Goal: Communication & Community: Share content

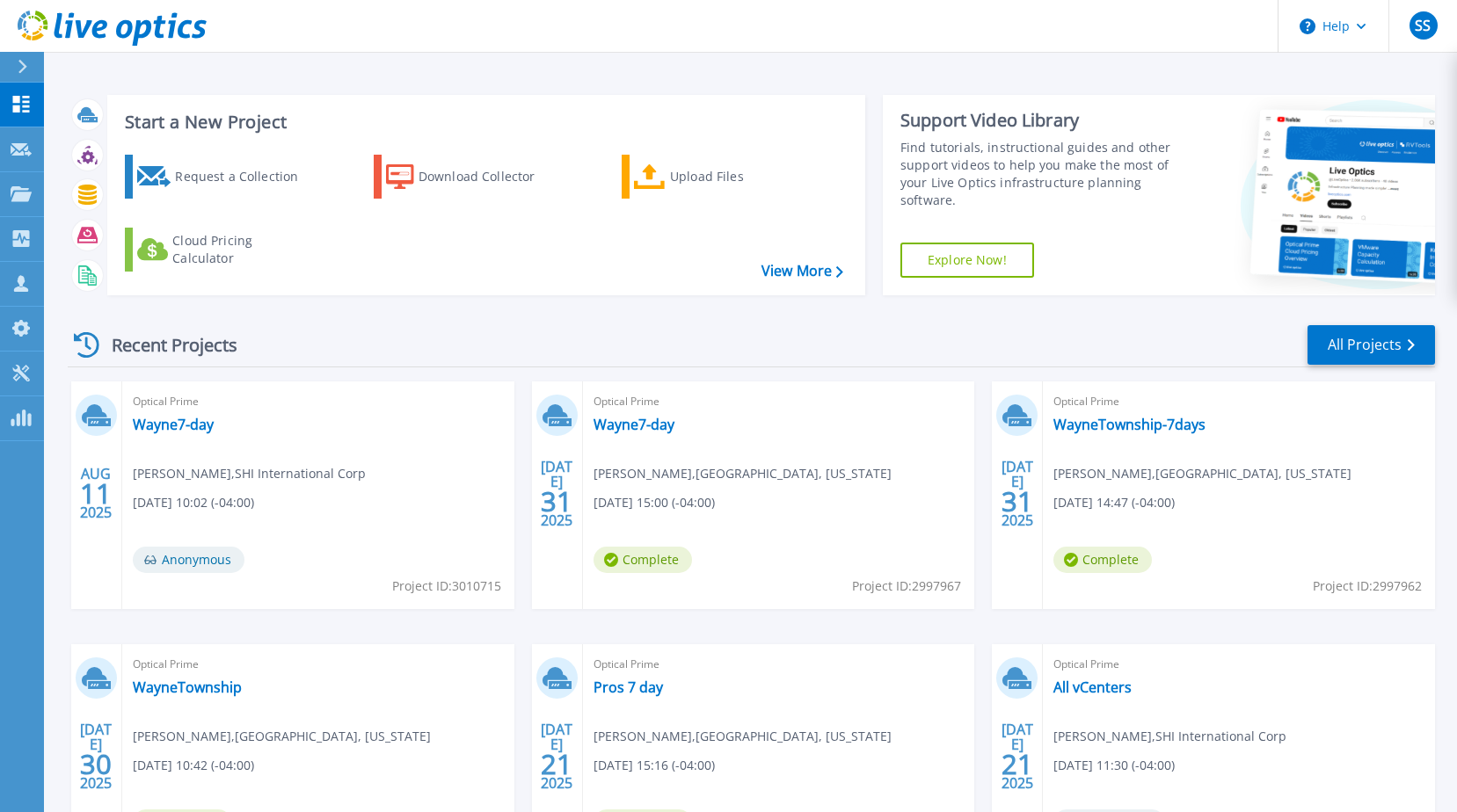
scroll to position [88, 0]
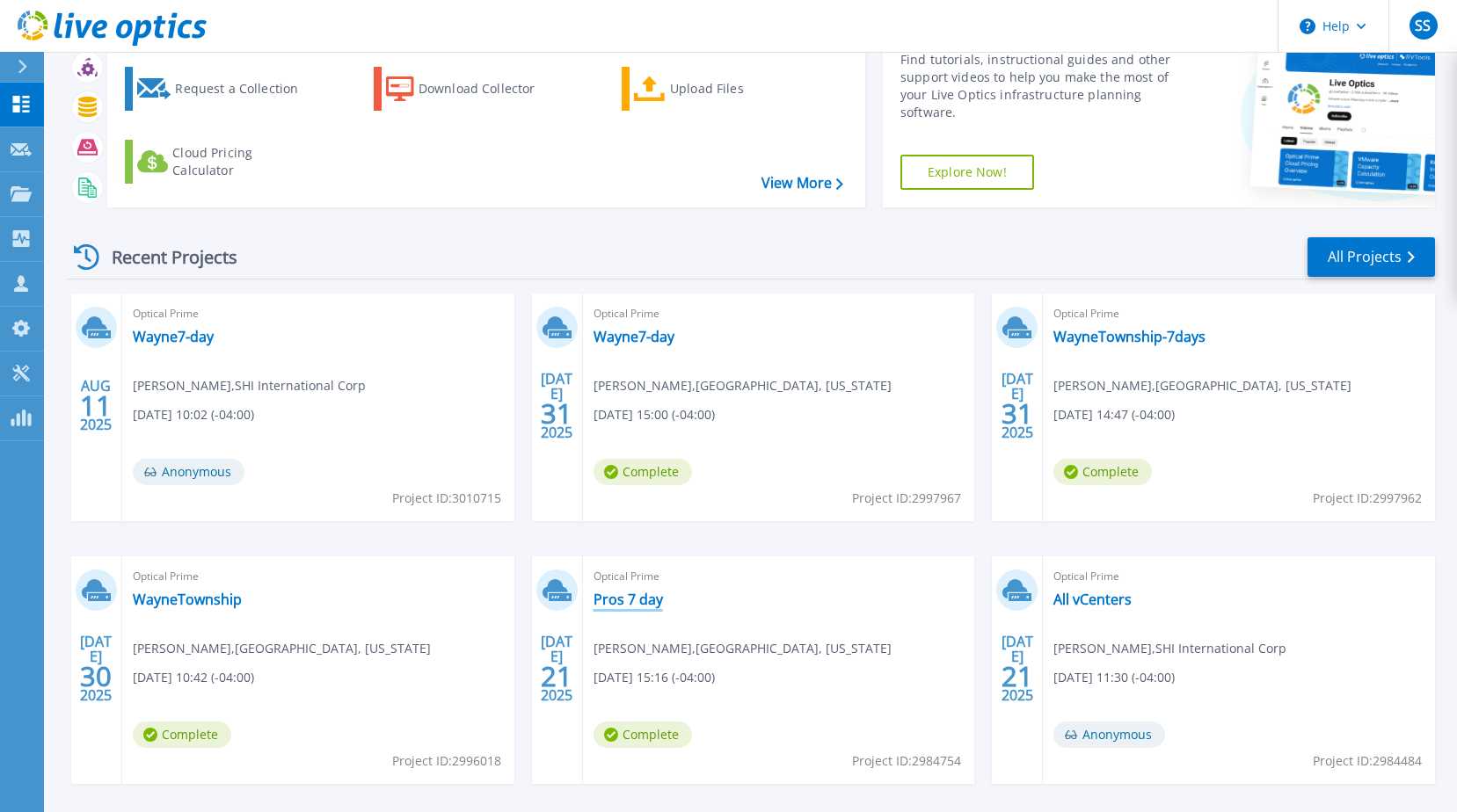
click at [647, 599] on link "Pros 7 day" at bounding box center [628, 600] width 69 height 18
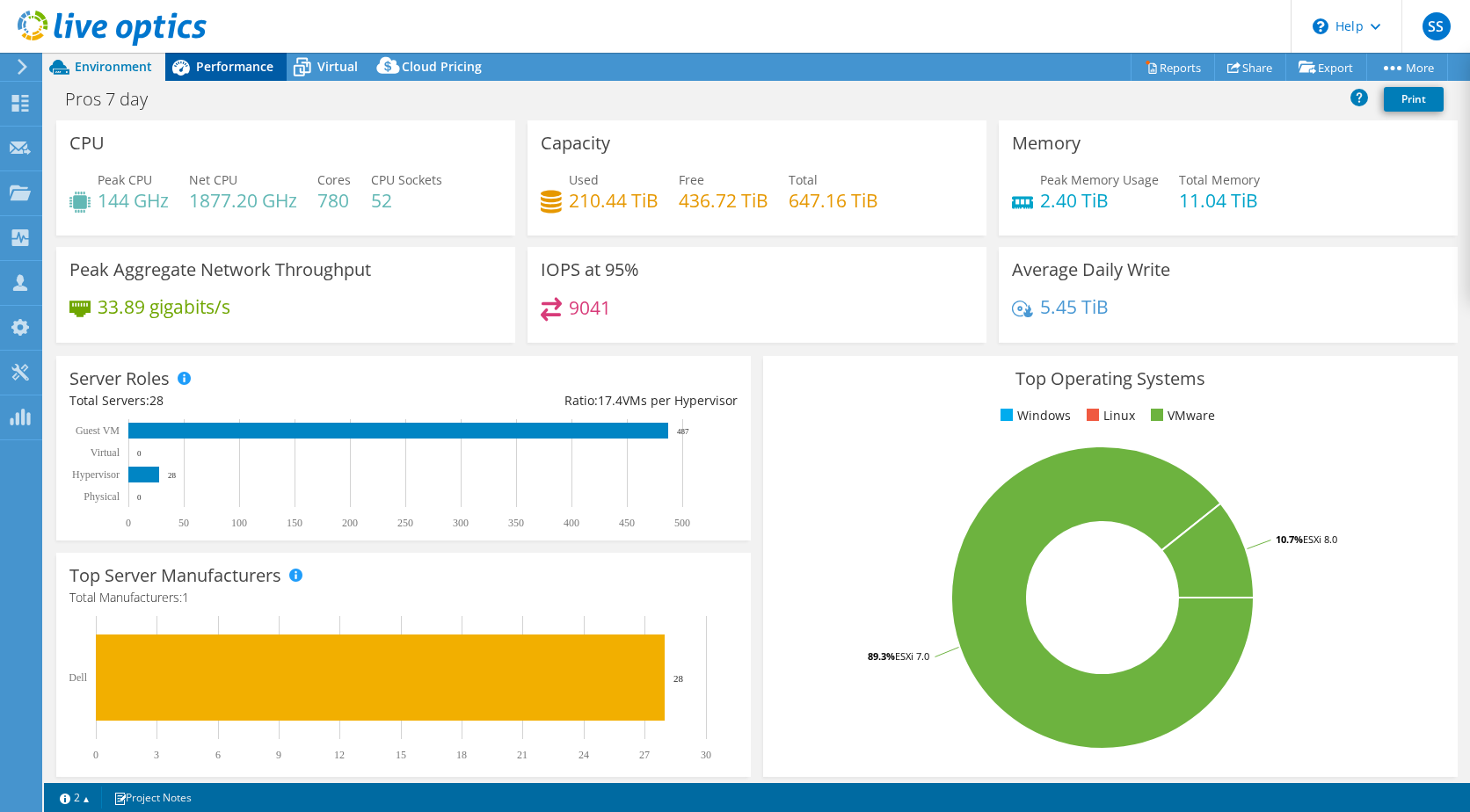
click at [218, 76] on div "Performance" at bounding box center [225, 66] width 121 height 29
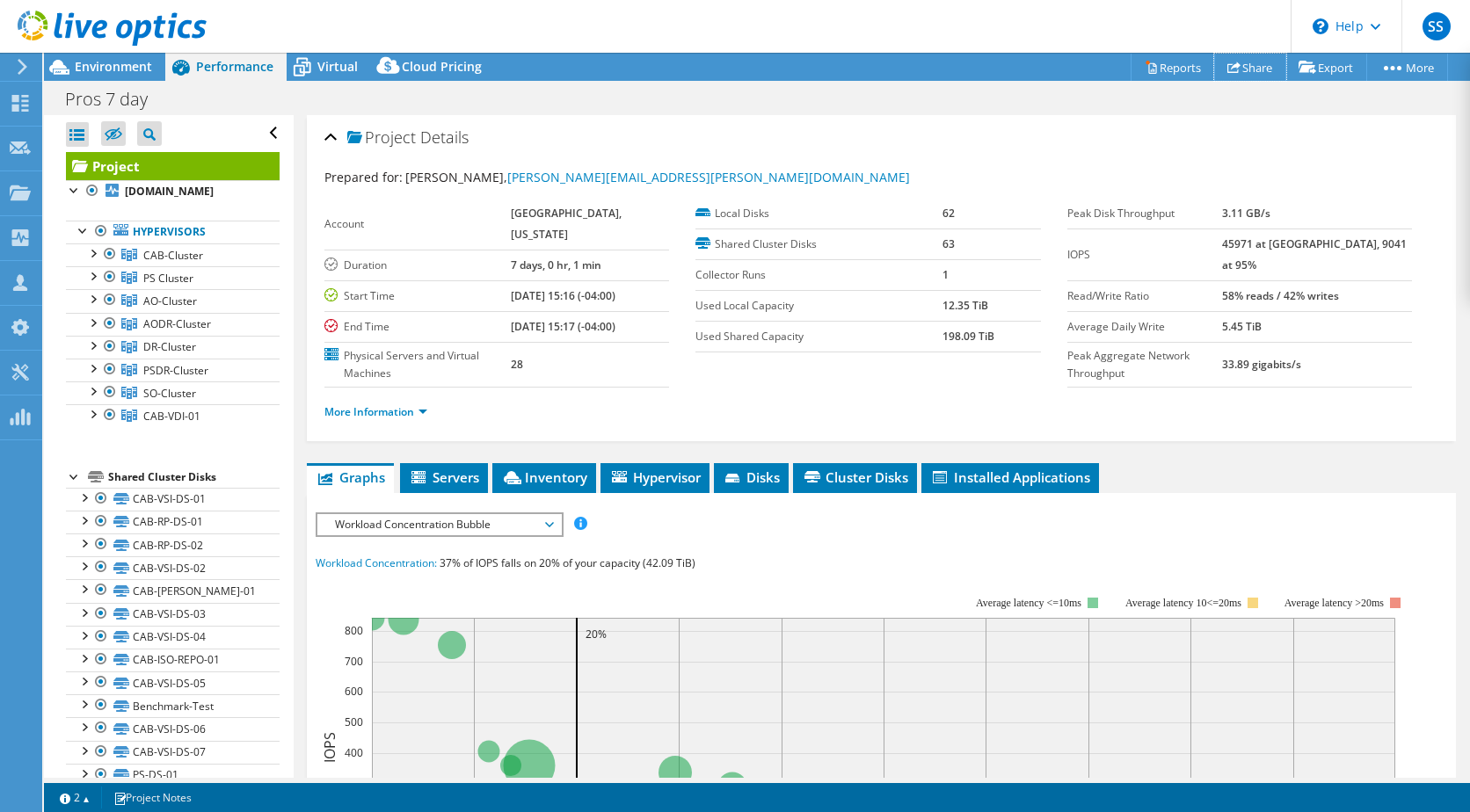
click at [1251, 74] on link "Share" at bounding box center [1250, 67] width 72 height 28
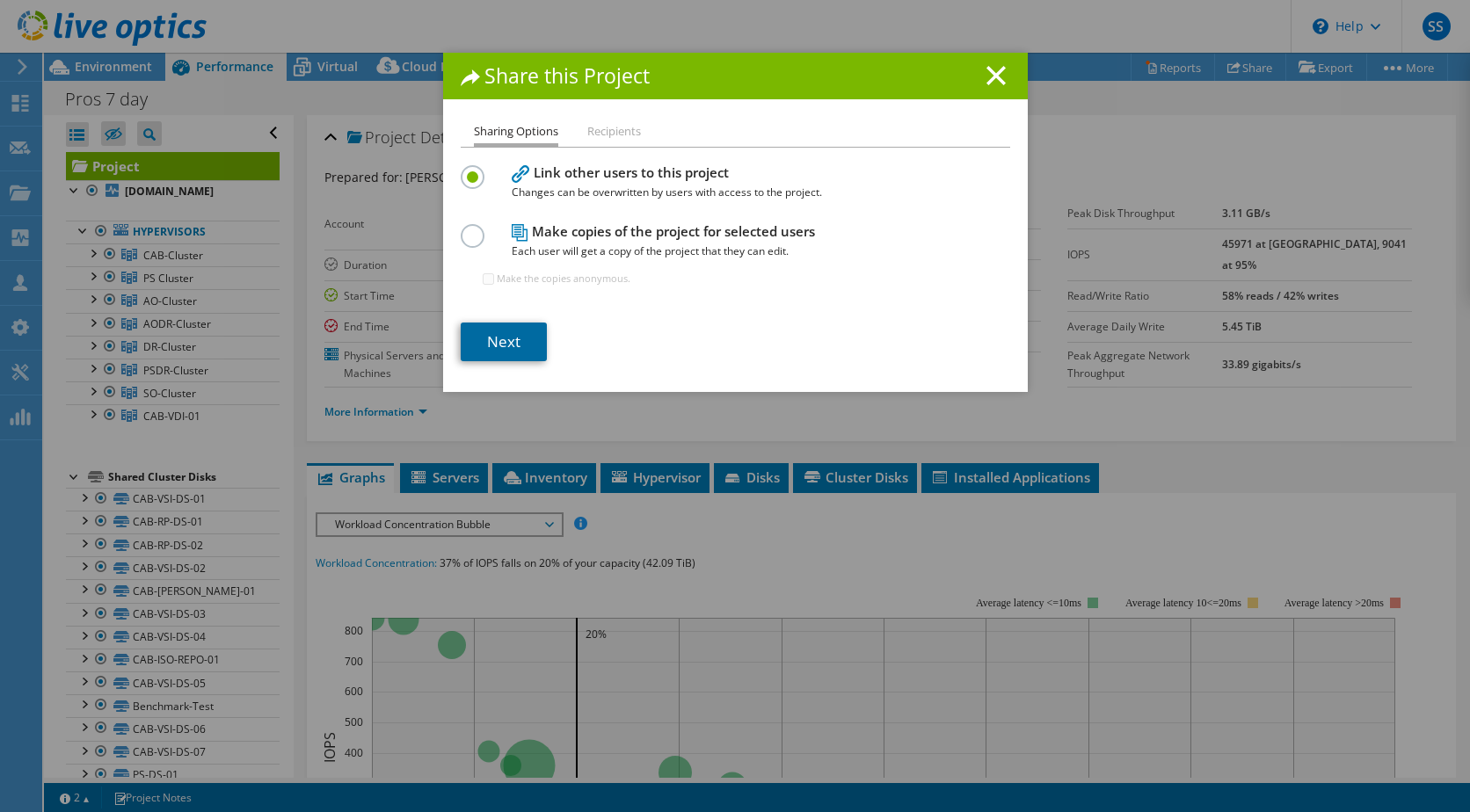
click at [532, 333] on link "Next" at bounding box center [503, 341] width 86 height 38
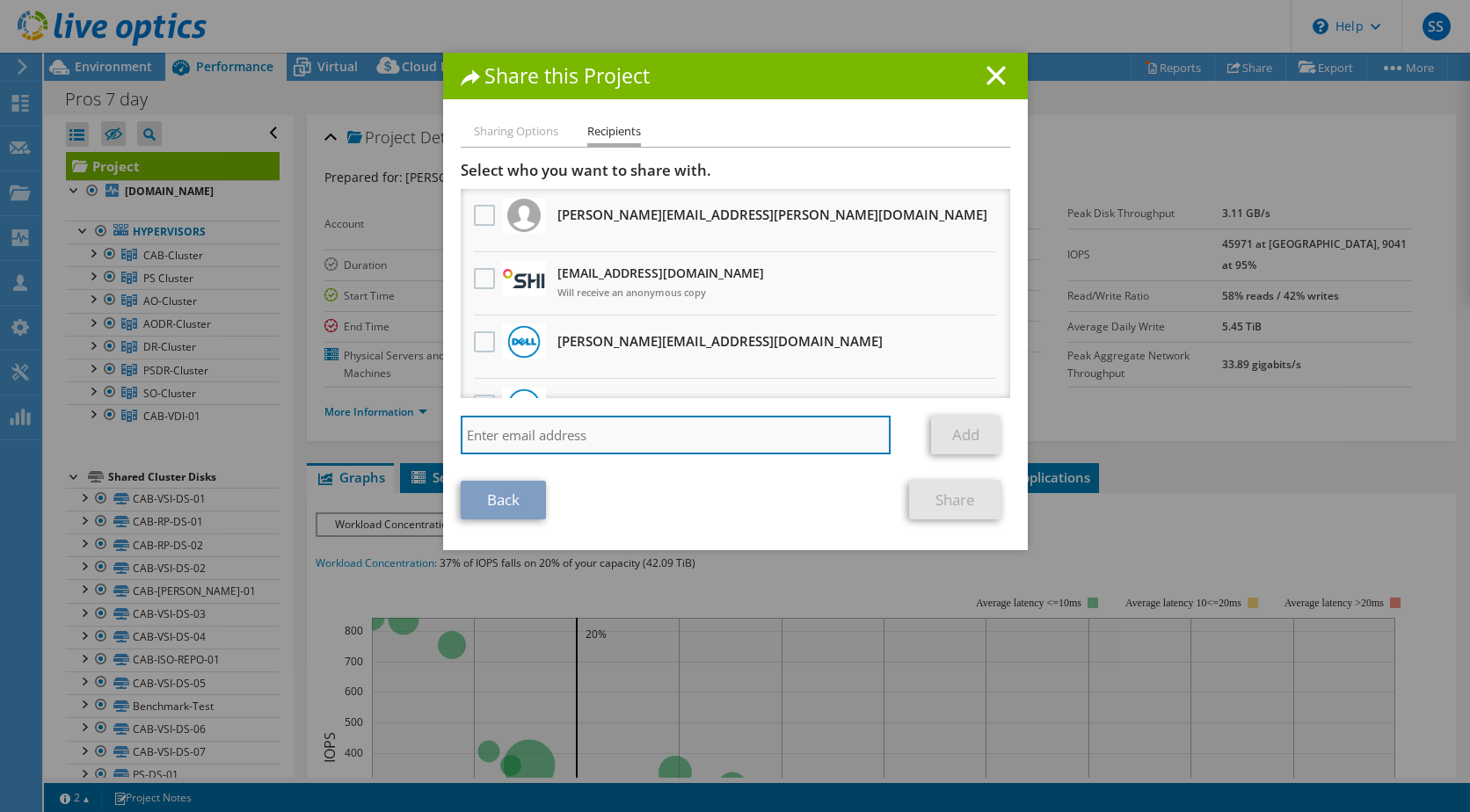
click at [564, 431] on input "search" at bounding box center [676, 434] width 430 height 38
type input "silviu"
drag, startPoint x: 509, startPoint y: 445, endPoint x: 403, endPoint y: 444, distance: 106.0
click at [403, 444] on div "Share this Project Sharing Options Recipients Link other users to this project …" at bounding box center [735, 406] width 1470 height 706
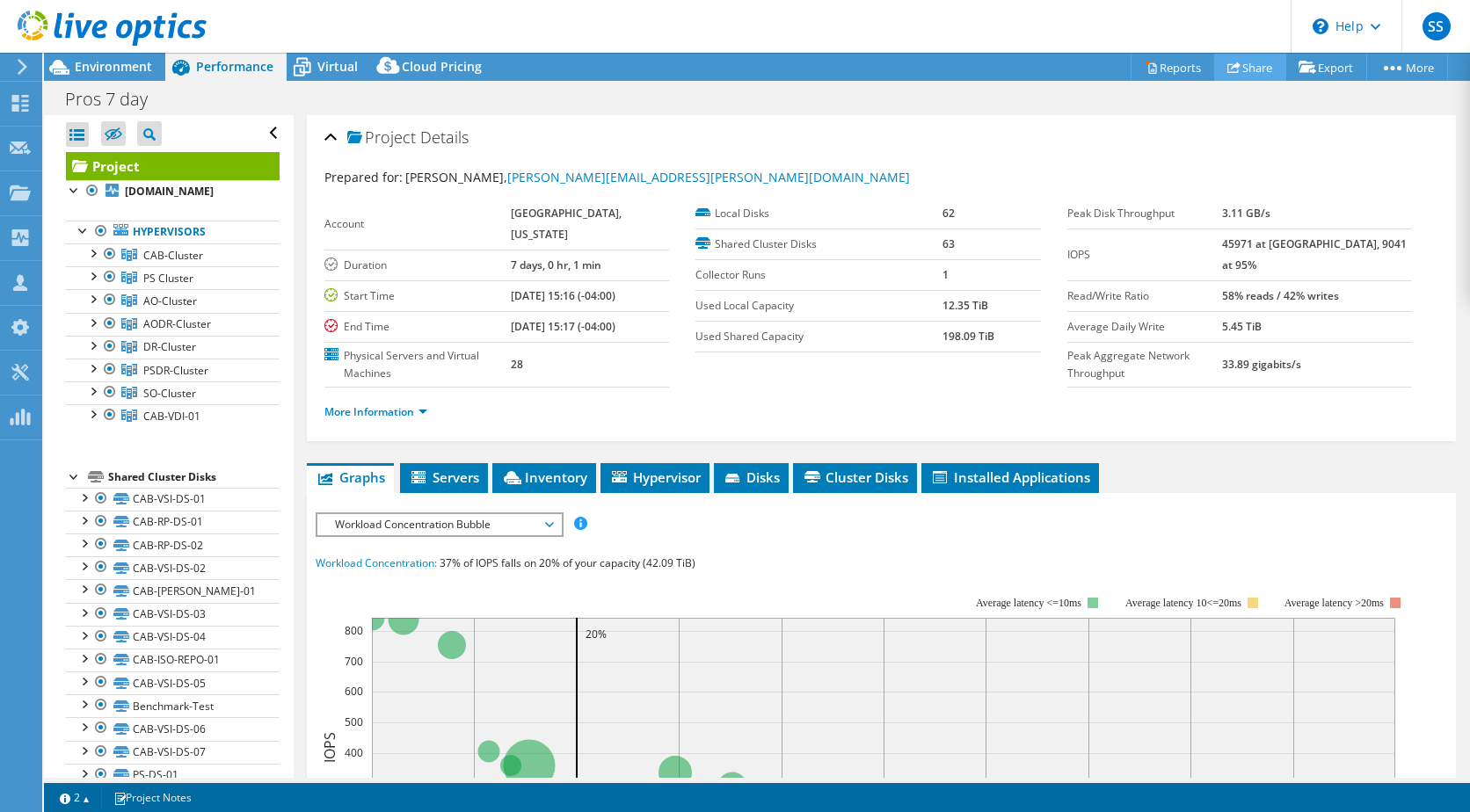
click at [1258, 70] on link "Share" at bounding box center [1250, 67] width 72 height 28
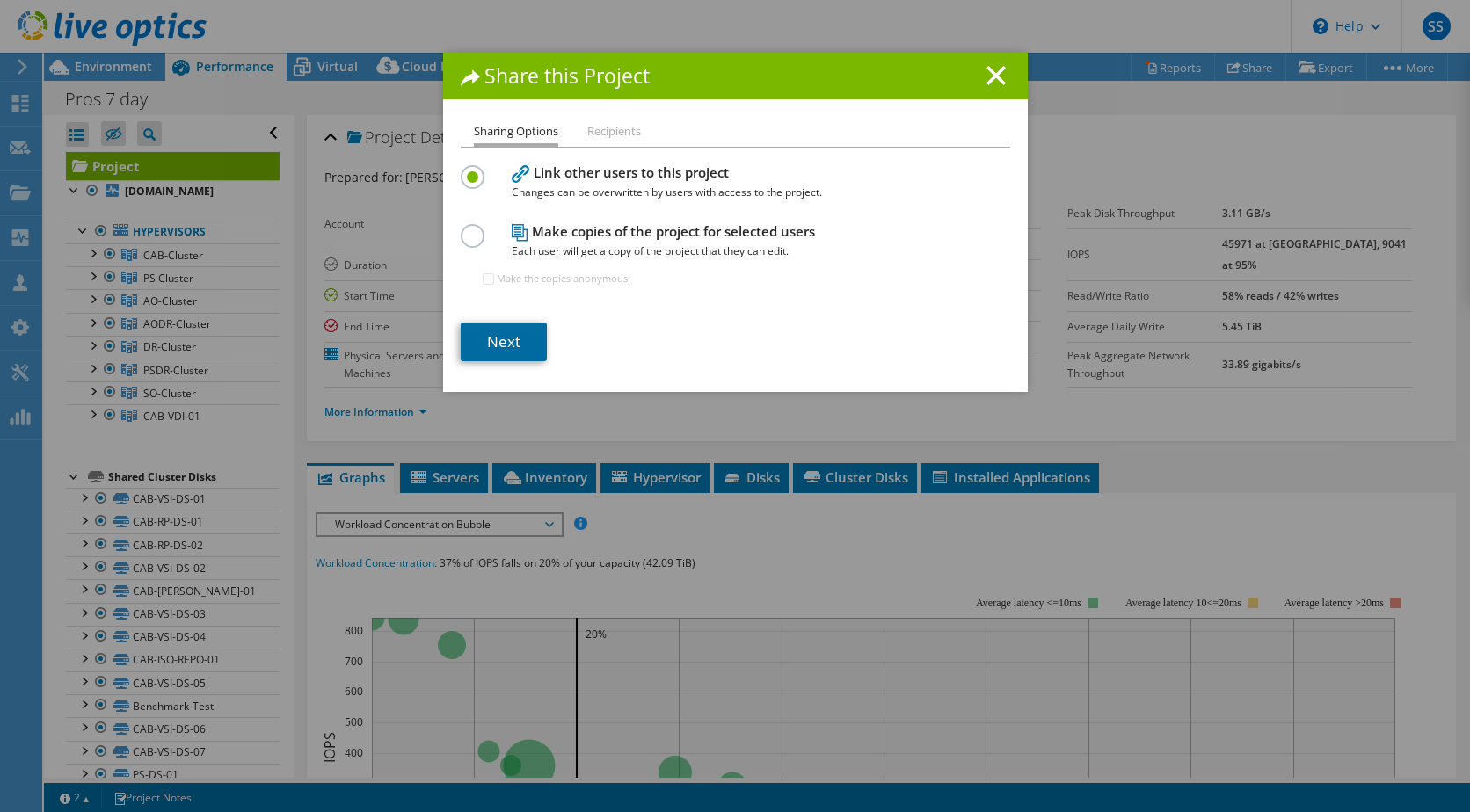
click at [518, 338] on link "Next" at bounding box center [503, 341] width 86 height 38
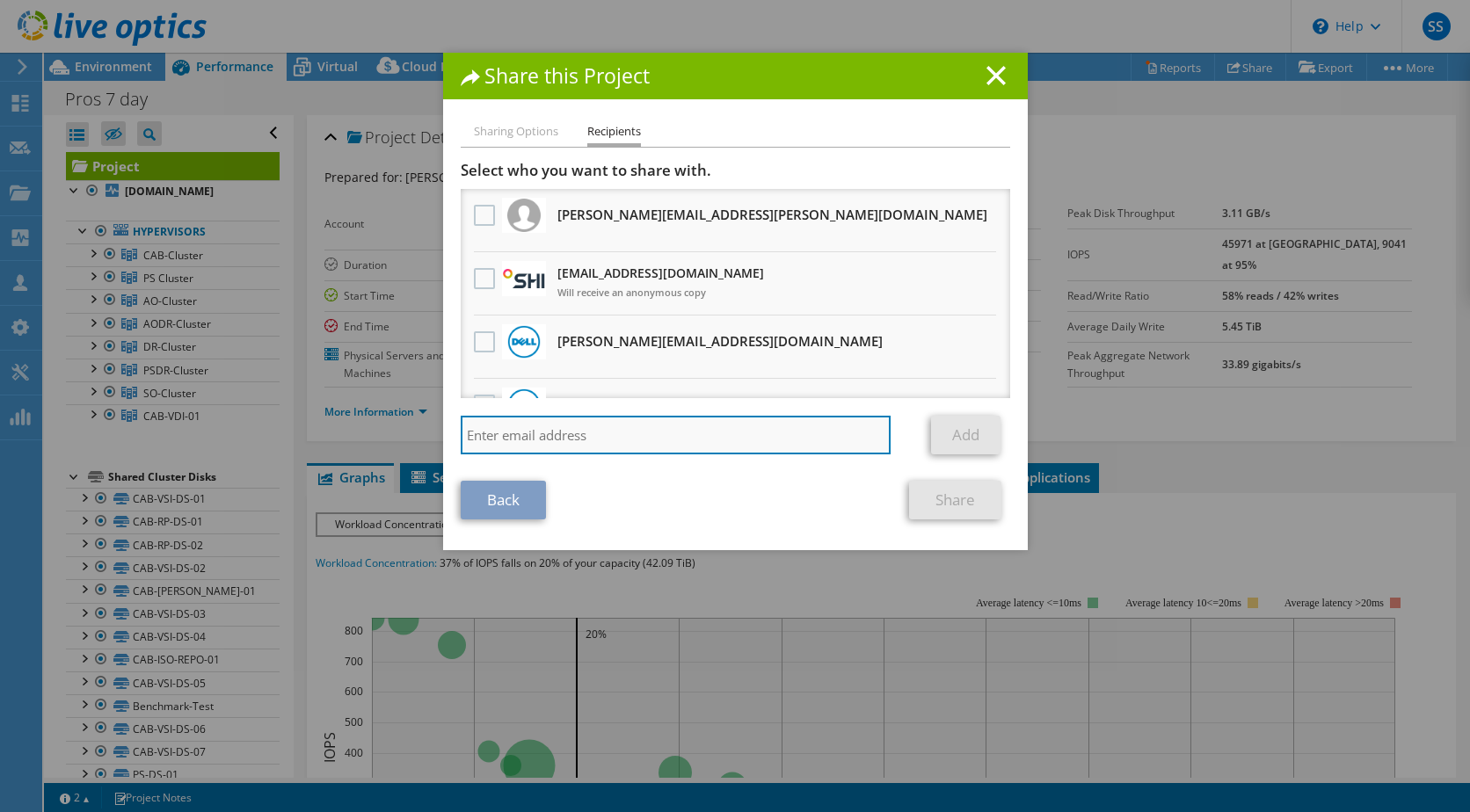
click at [511, 435] on input "search" at bounding box center [676, 434] width 430 height 38
type input "s"
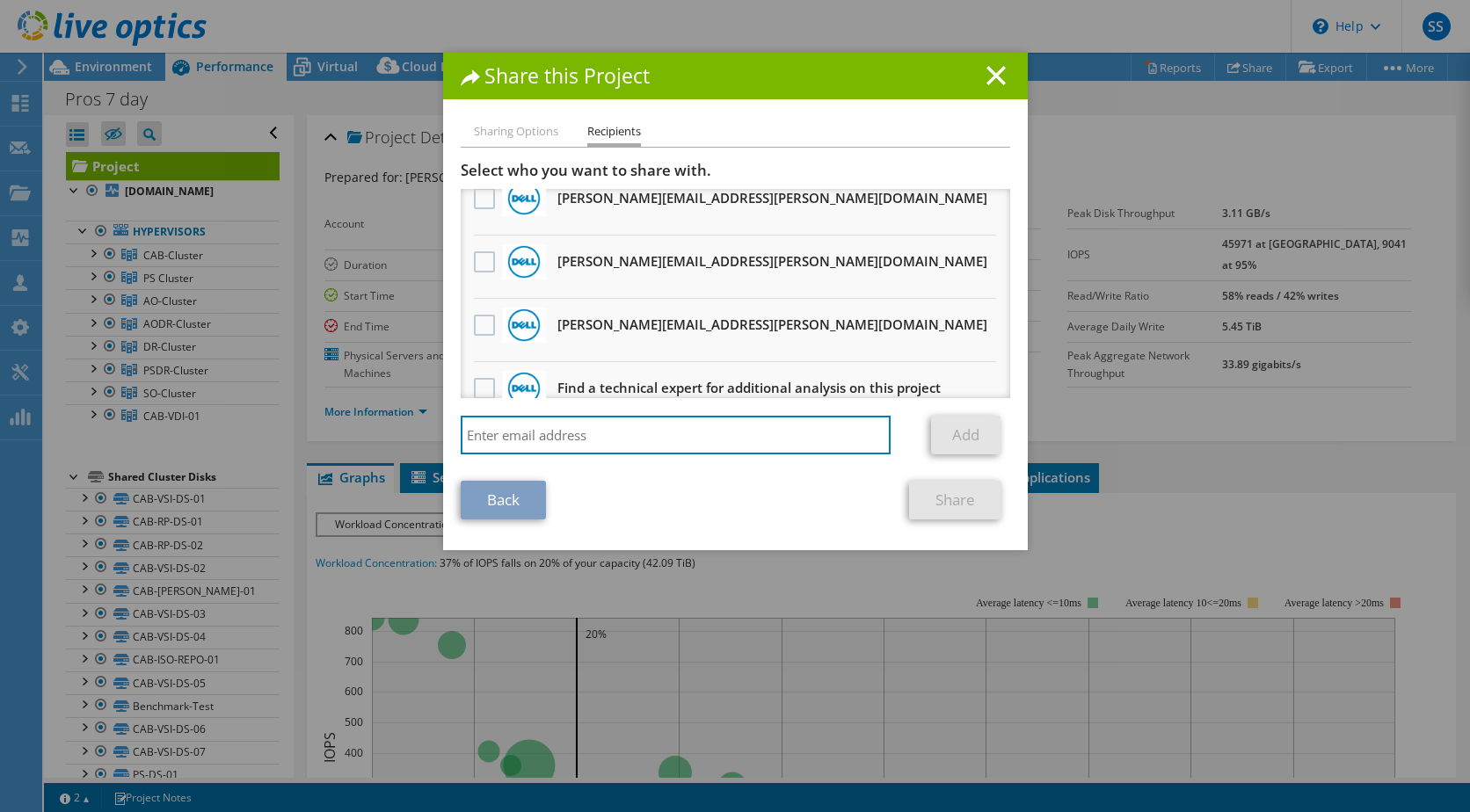
scroll to position [740, 0]
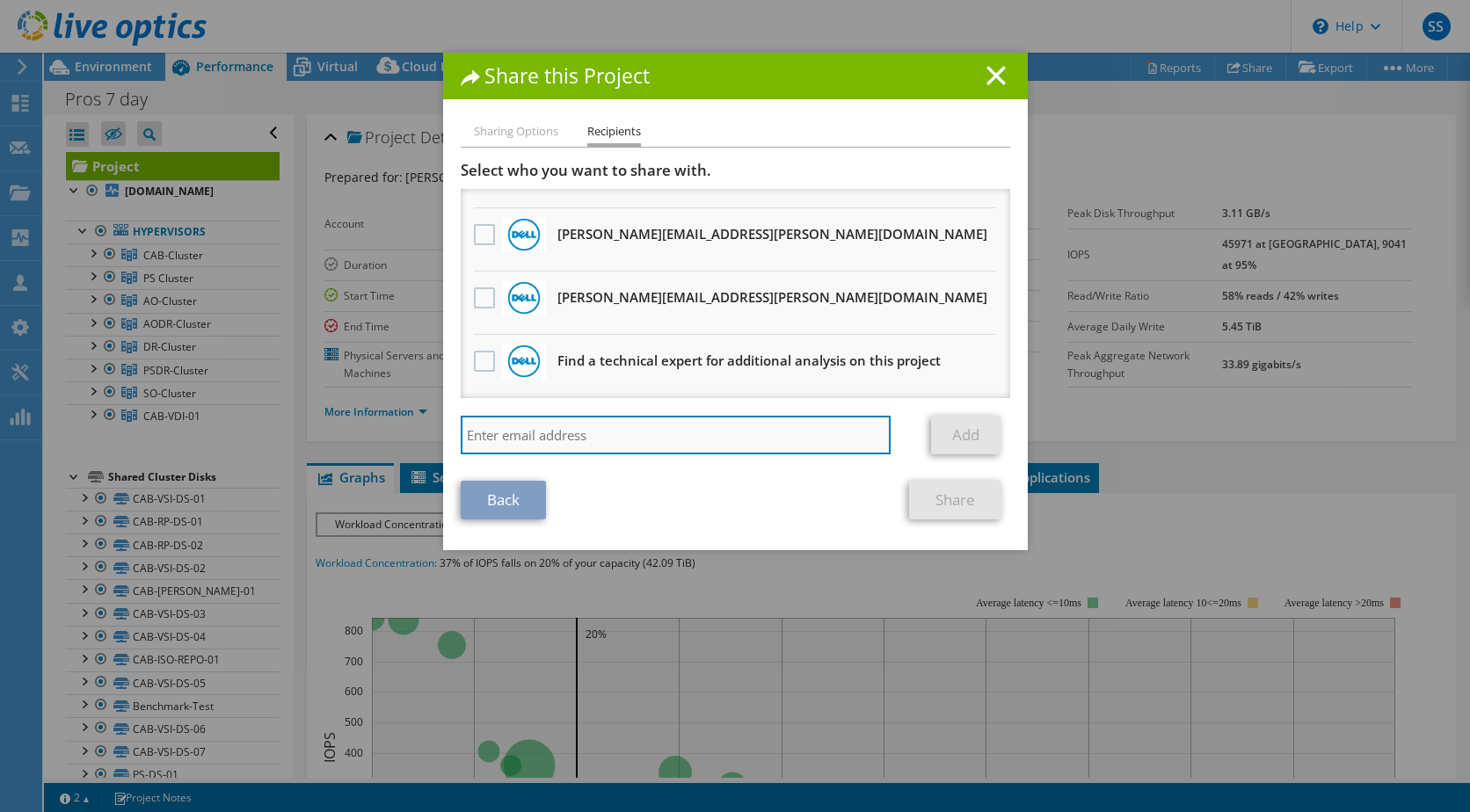
click at [516, 435] on input "search" at bounding box center [676, 434] width 430 height 38
paste input "vtsai@njib.gov"
type input "vtsai@njib.gov"
drag, startPoint x: 555, startPoint y: 436, endPoint x: 376, endPoint y: 441, distance: 179.1
click at [376, 441] on div "Share this Project Sharing Options Recipients Link other users to this project …" at bounding box center [735, 406] width 1470 height 706
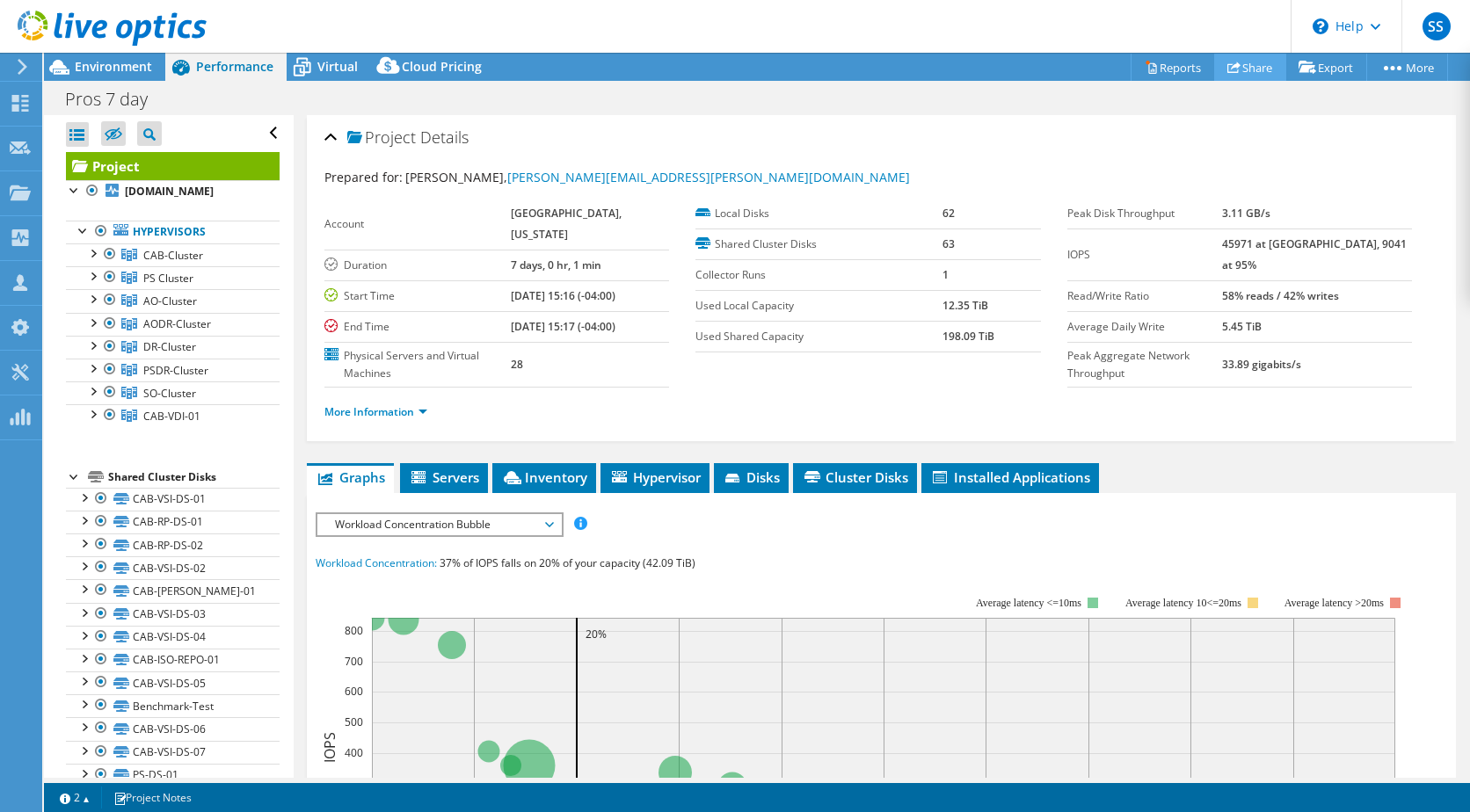
click at [1247, 61] on link "Share" at bounding box center [1250, 67] width 72 height 28
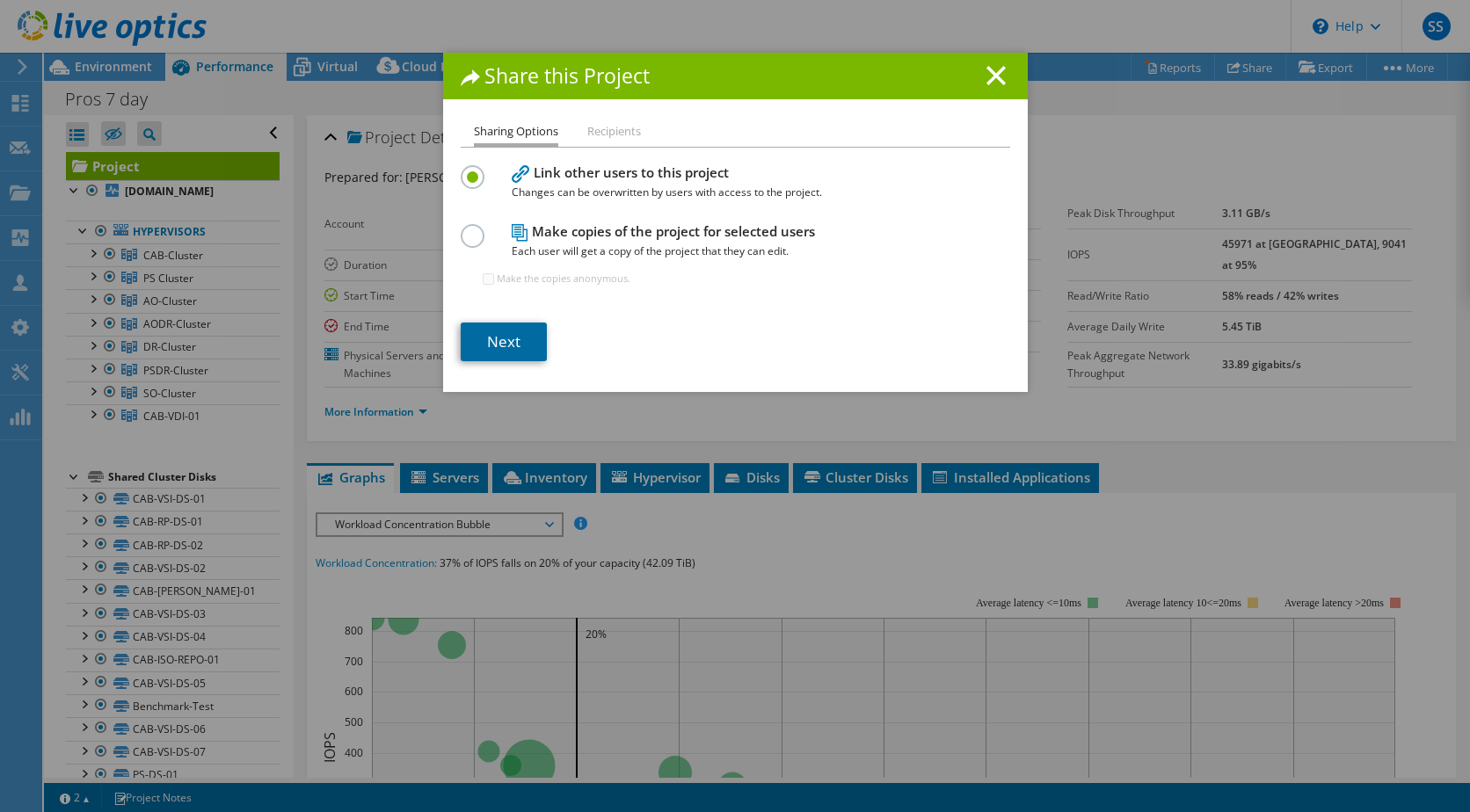
click at [510, 345] on link "Next" at bounding box center [503, 341] width 86 height 38
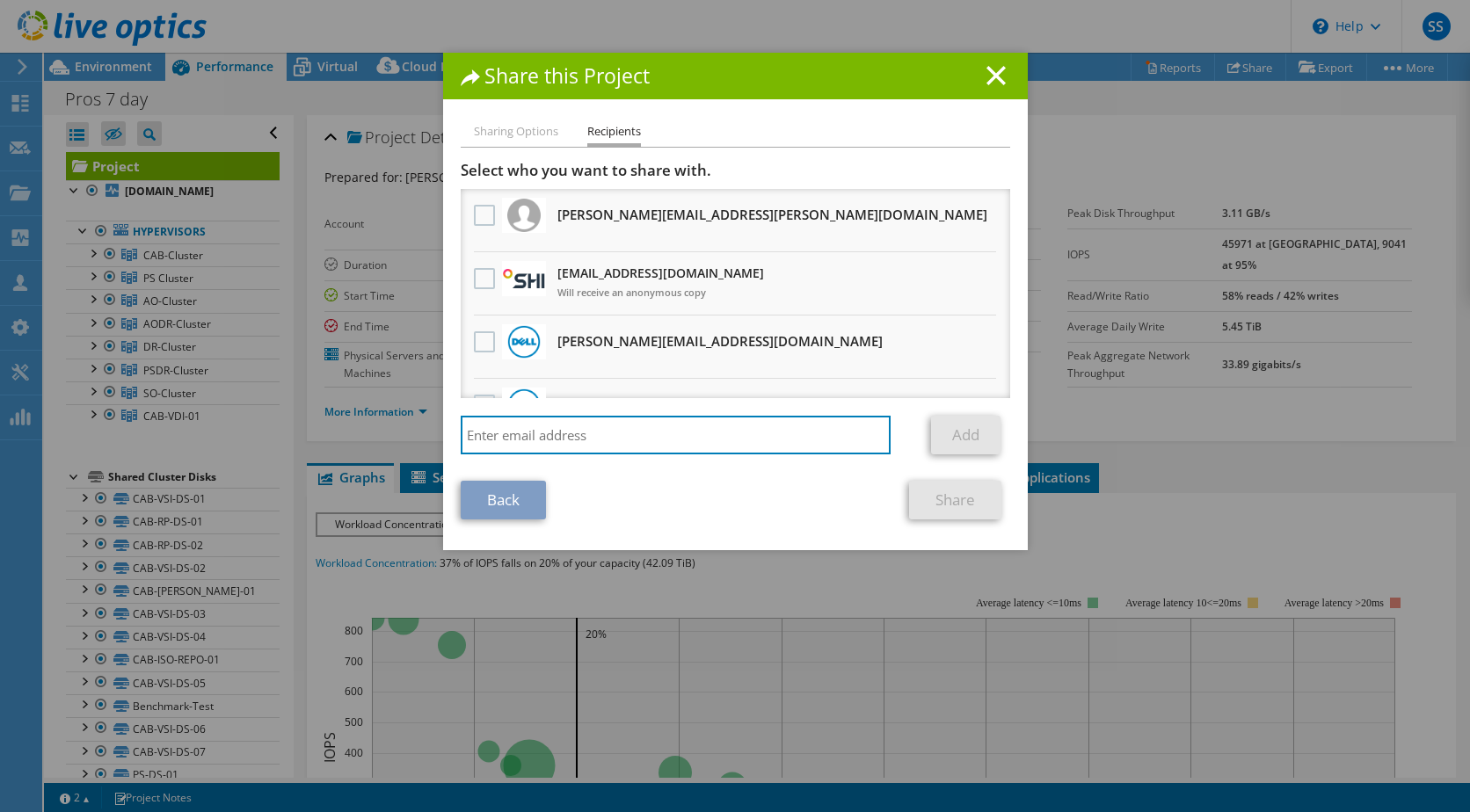
drag, startPoint x: 589, startPoint y: 440, endPoint x: 421, endPoint y: 436, distance: 168.0
click at [421, 436] on div "Share this Project Sharing Options Recipients Link other users to this project …" at bounding box center [735, 406] width 1470 height 706
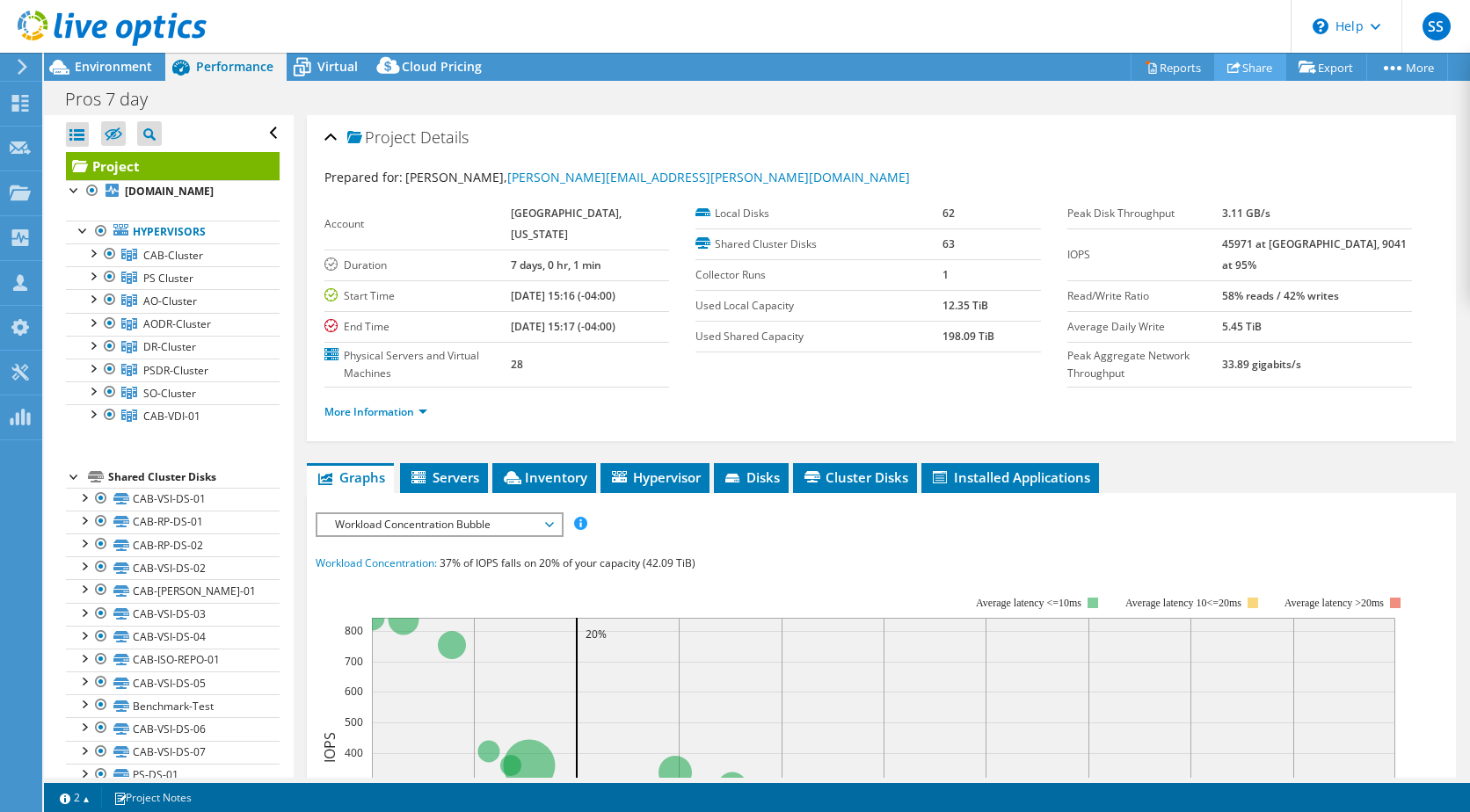
click at [1254, 69] on link "Share" at bounding box center [1250, 67] width 72 height 28
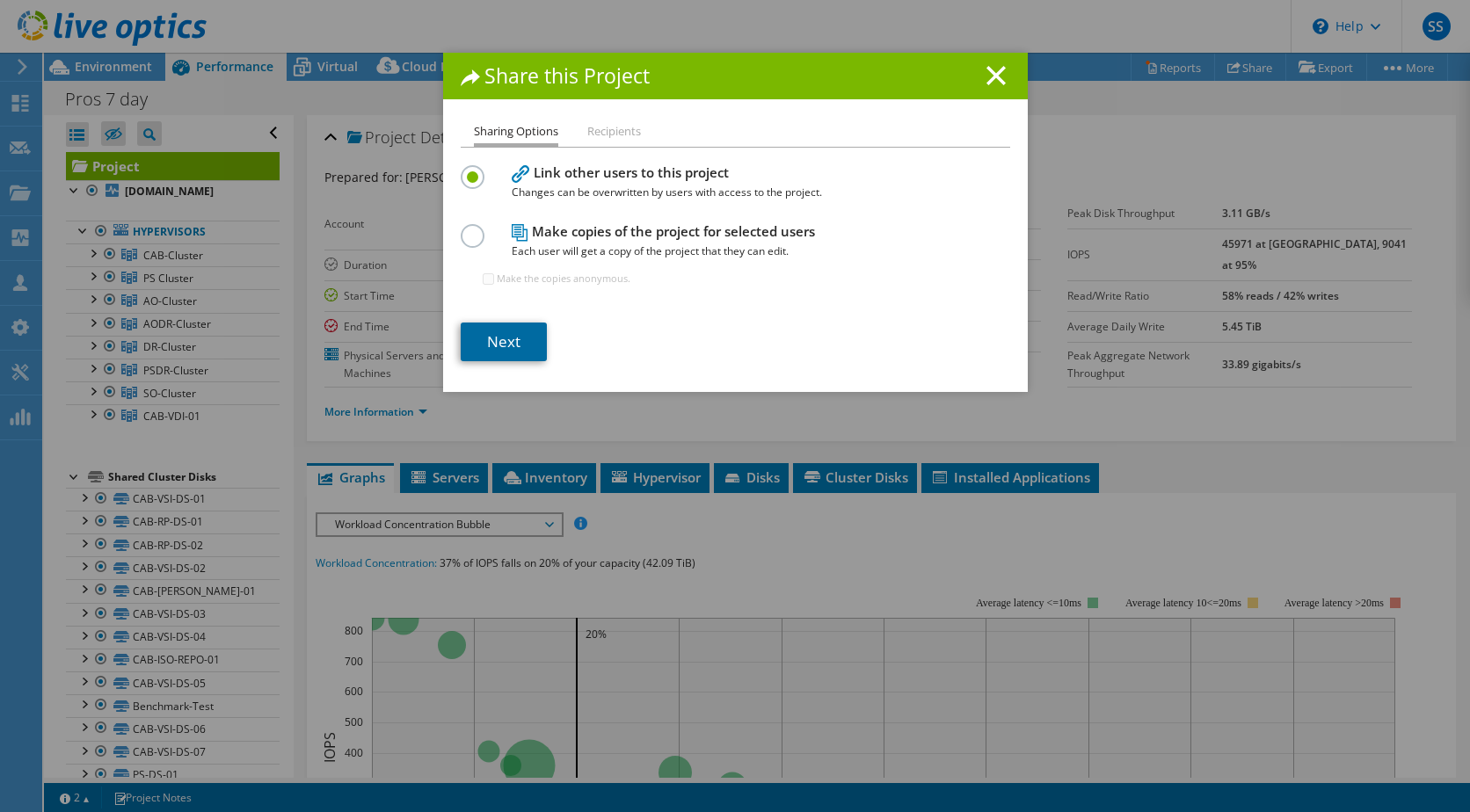
click at [510, 348] on link "Next" at bounding box center [503, 341] width 86 height 38
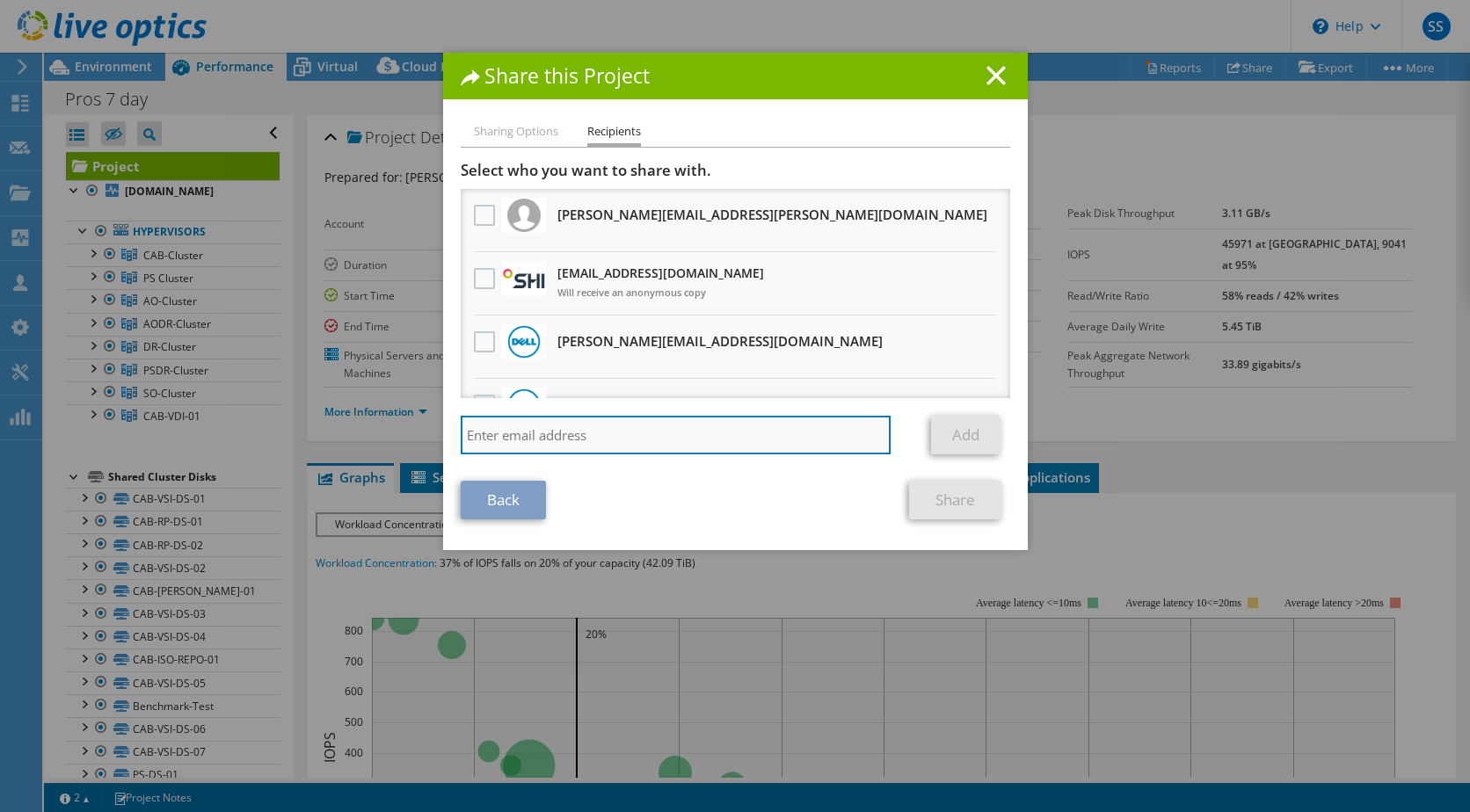
click at [549, 439] on input "search" at bounding box center [676, 434] width 430 height 38
paste input "silviu.borza@dell.com"
type input "silviu.borza@dell.com"
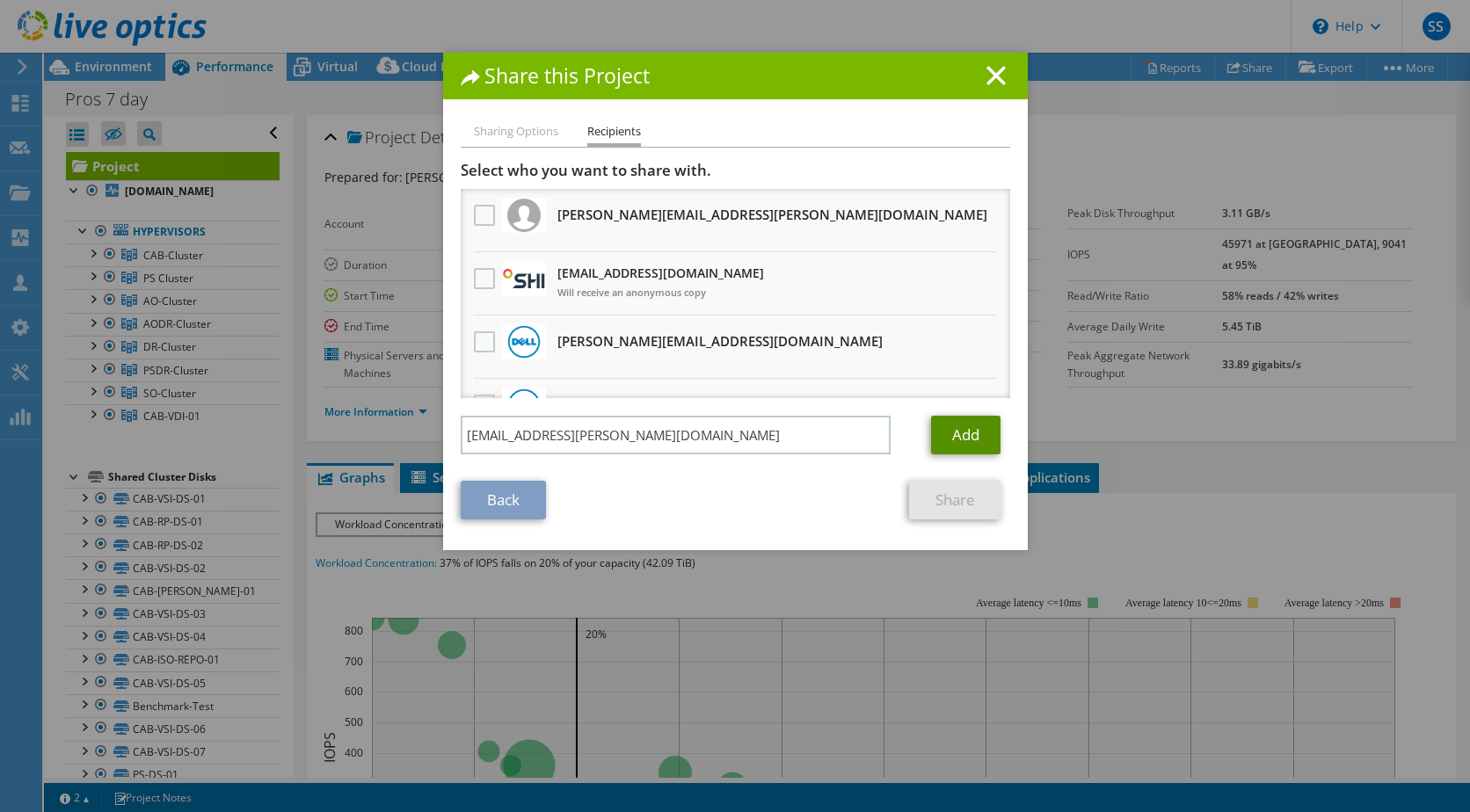
click at [977, 427] on link "Add" at bounding box center [966, 434] width 69 height 38
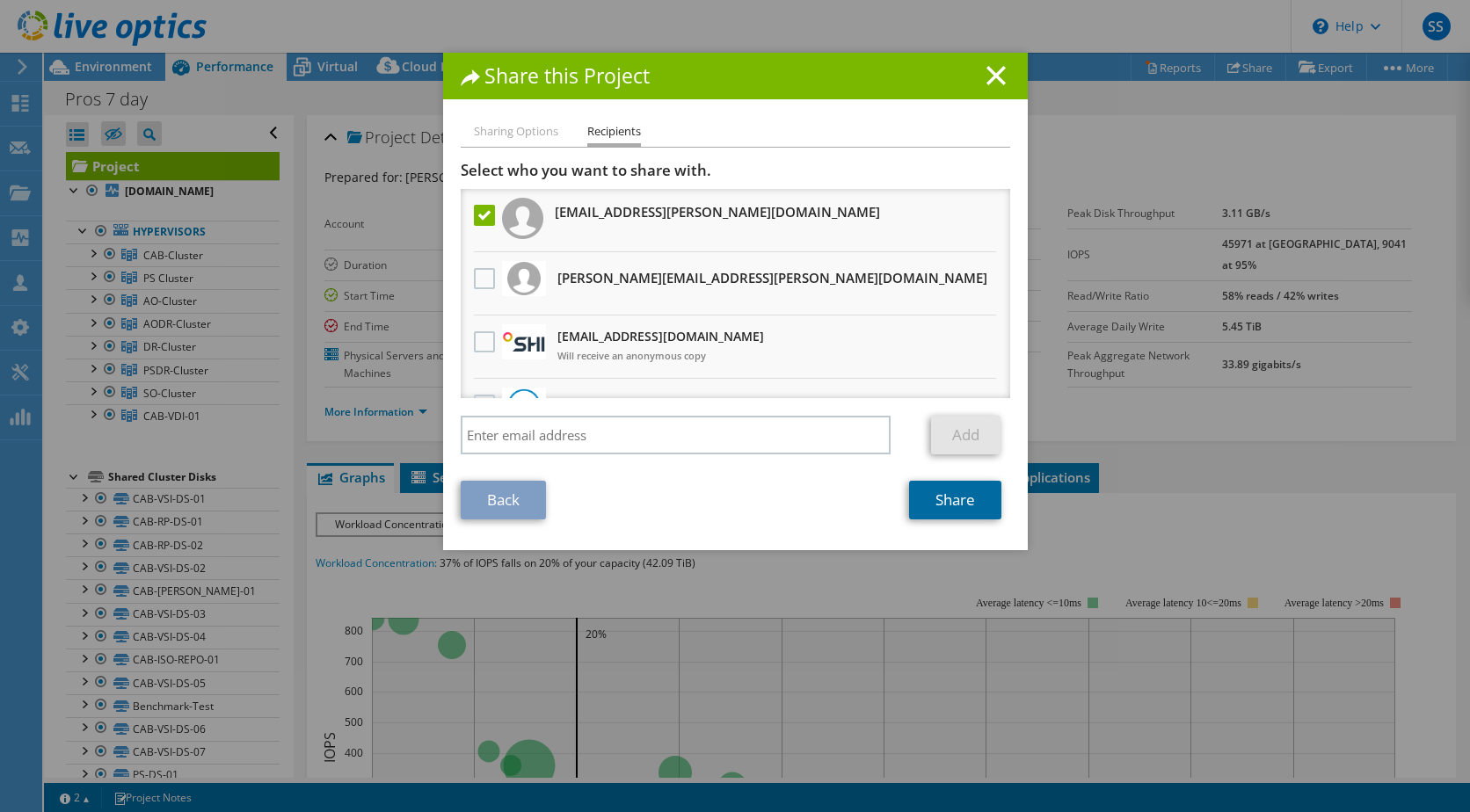
click at [962, 503] on link "Share" at bounding box center [956, 499] width 93 height 38
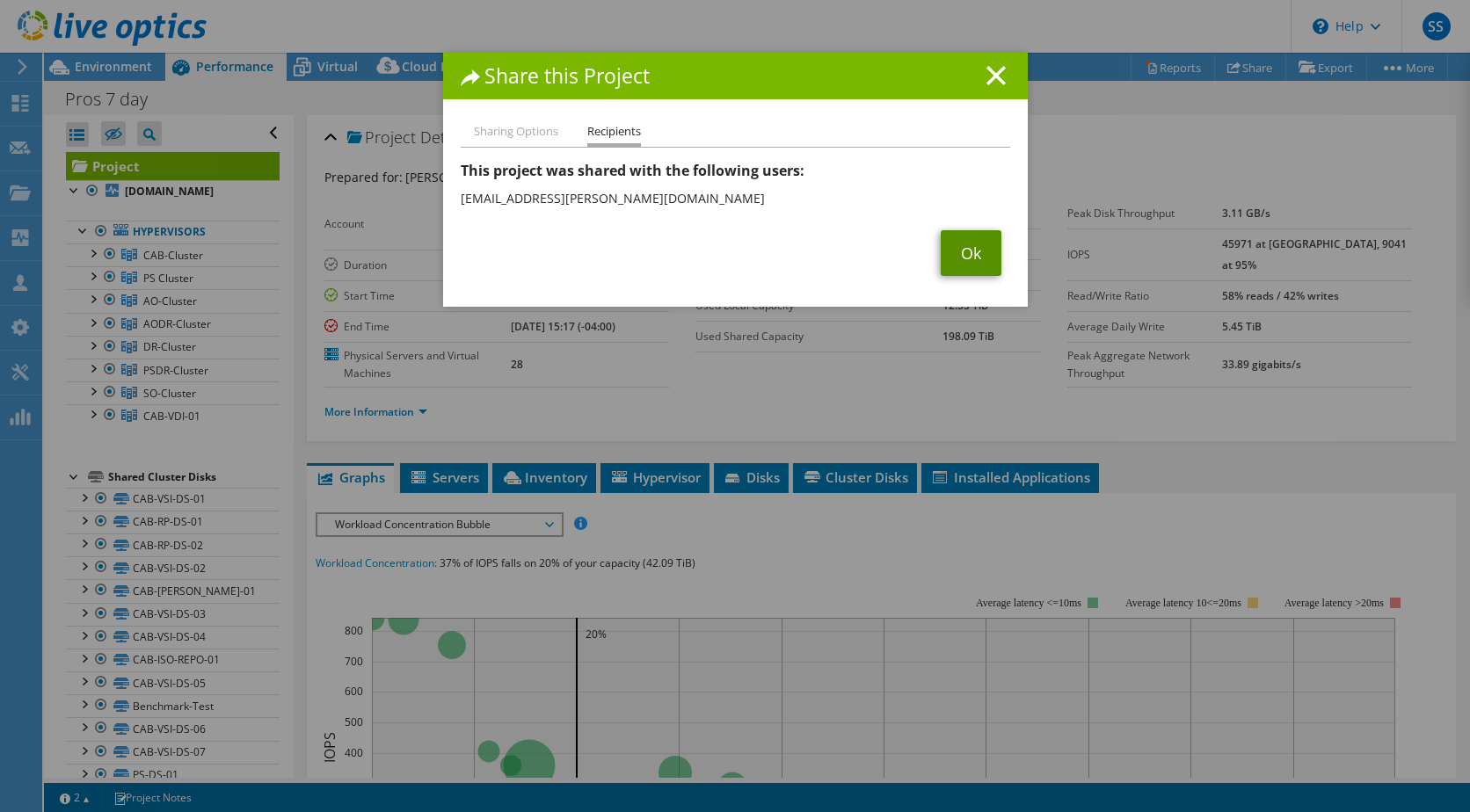
click at [958, 252] on link "Ok" at bounding box center [970, 253] width 60 height 45
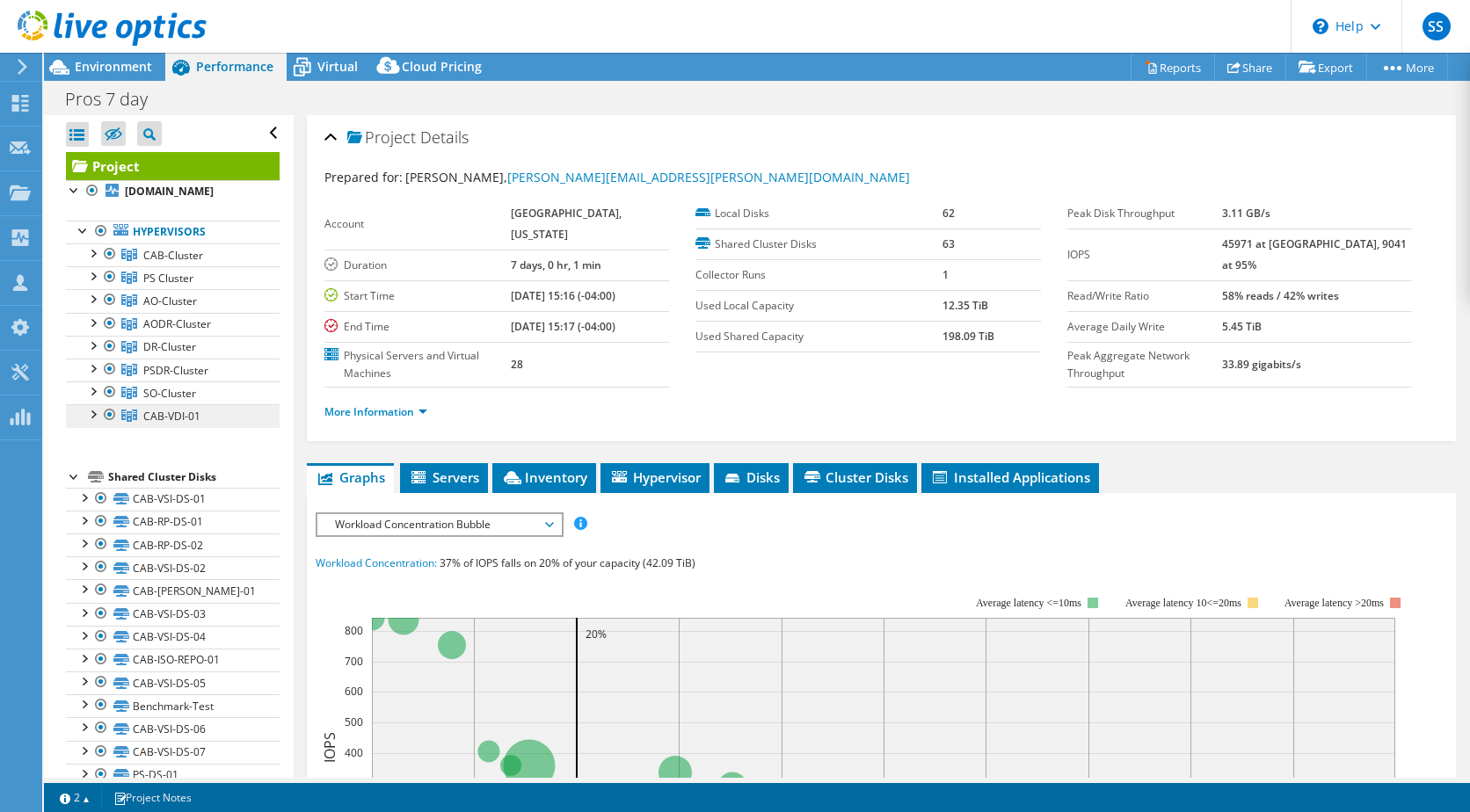
click at [157, 262] on span "CAB-VDI-01" at bounding box center [173, 255] width 60 height 15
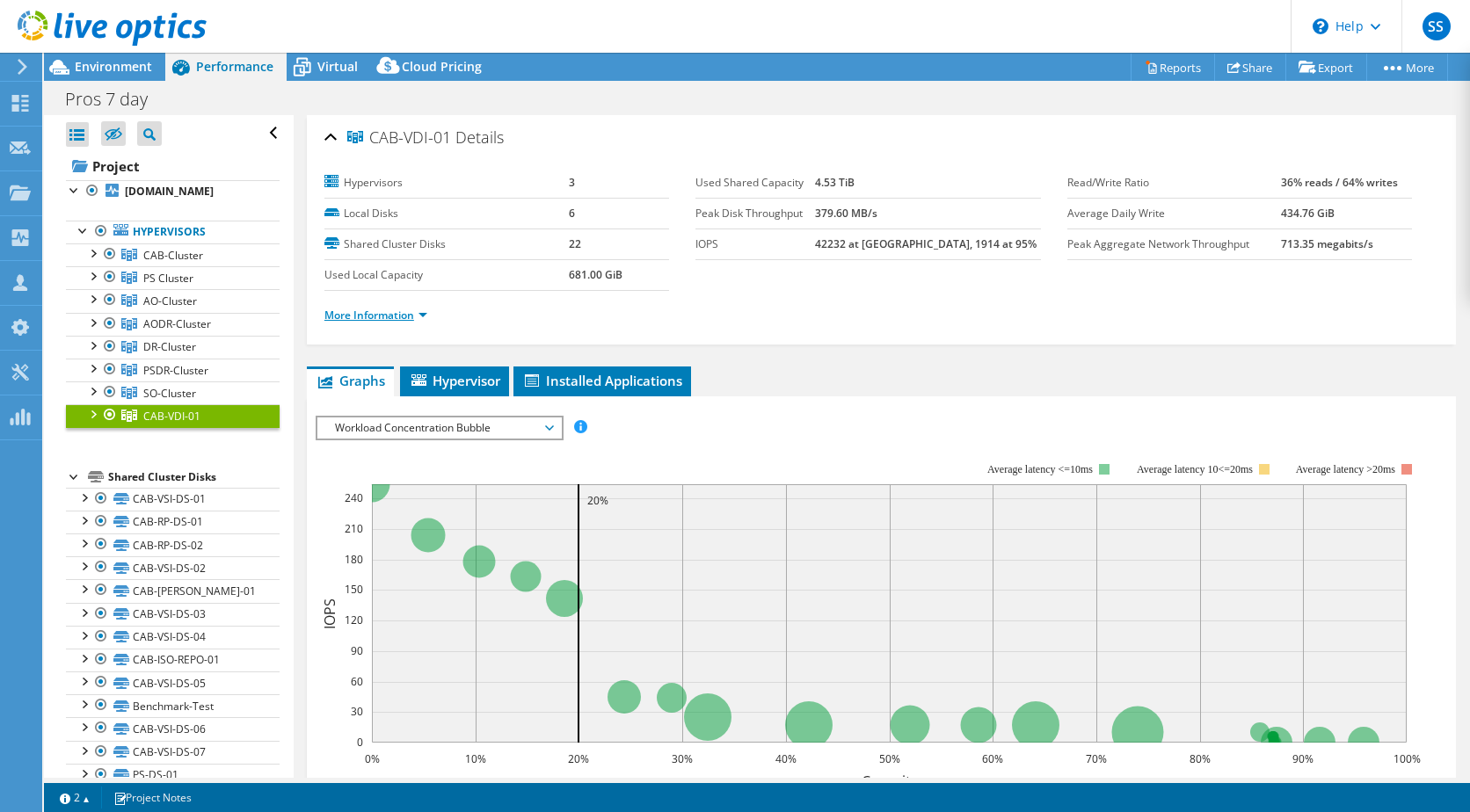
click at [385, 314] on link "More Information" at bounding box center [376, 315] width 103 height 15
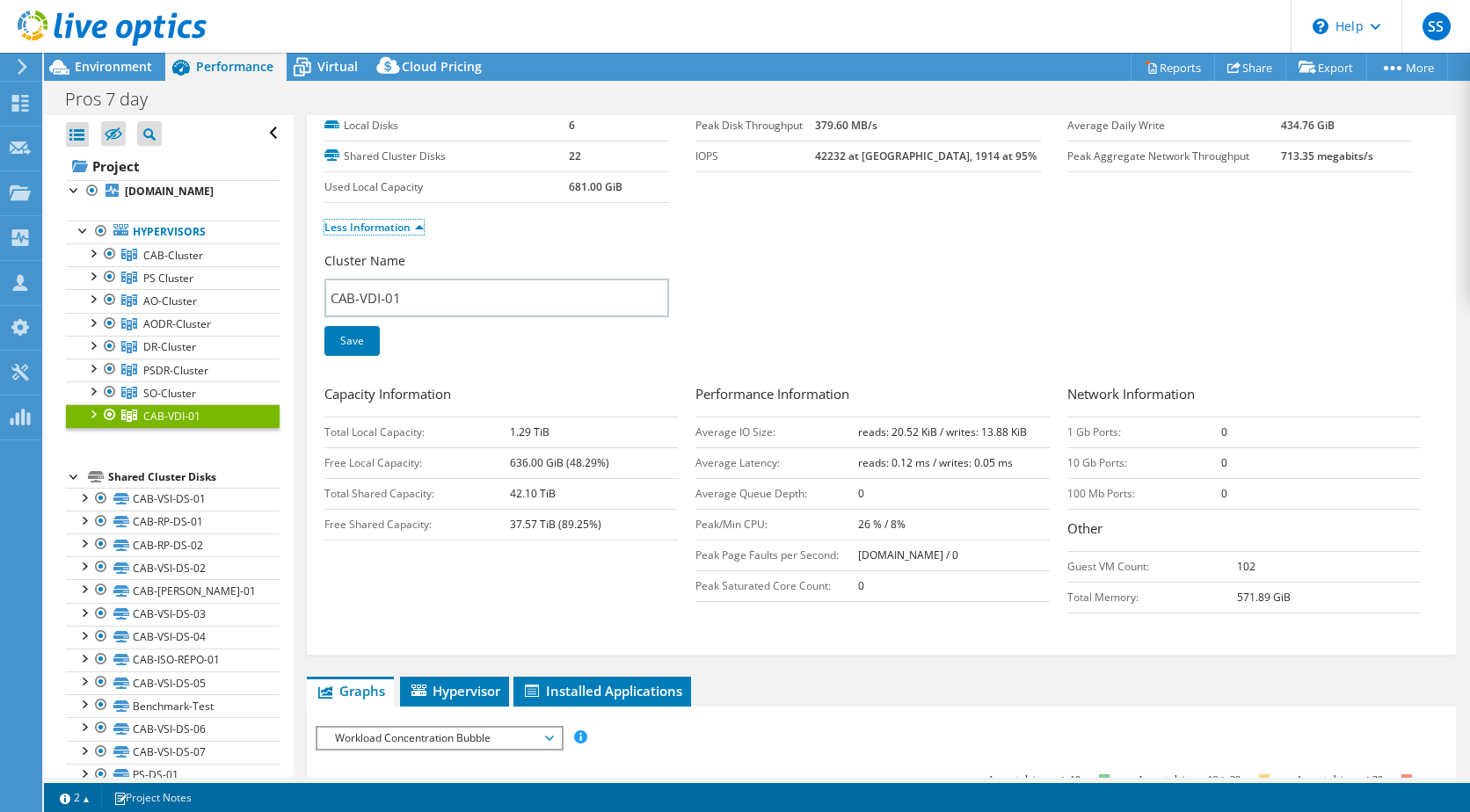
scroll to position [0, 0]
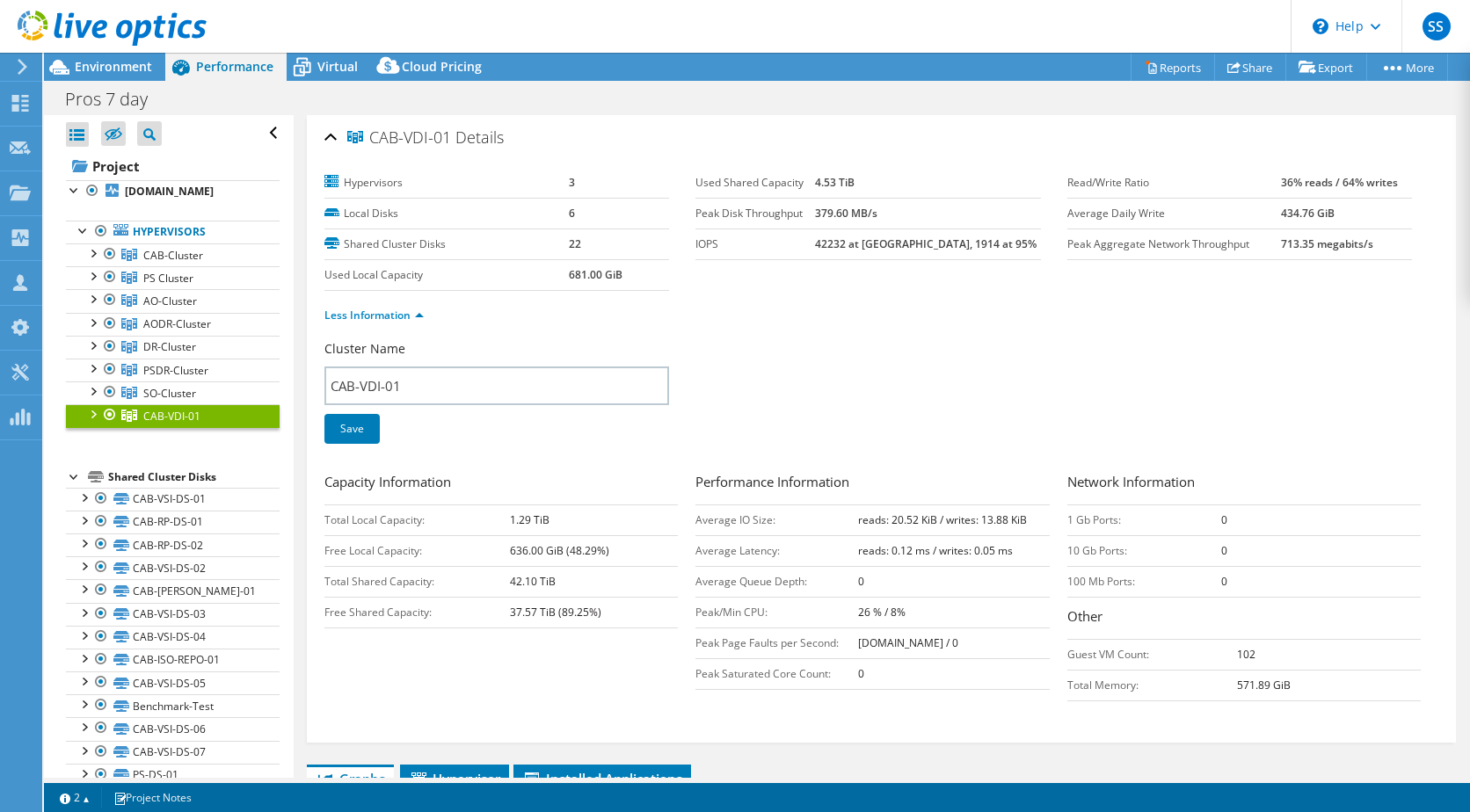
click at [93, 422] on div at bounding box center [93, 413] width 18 height 18
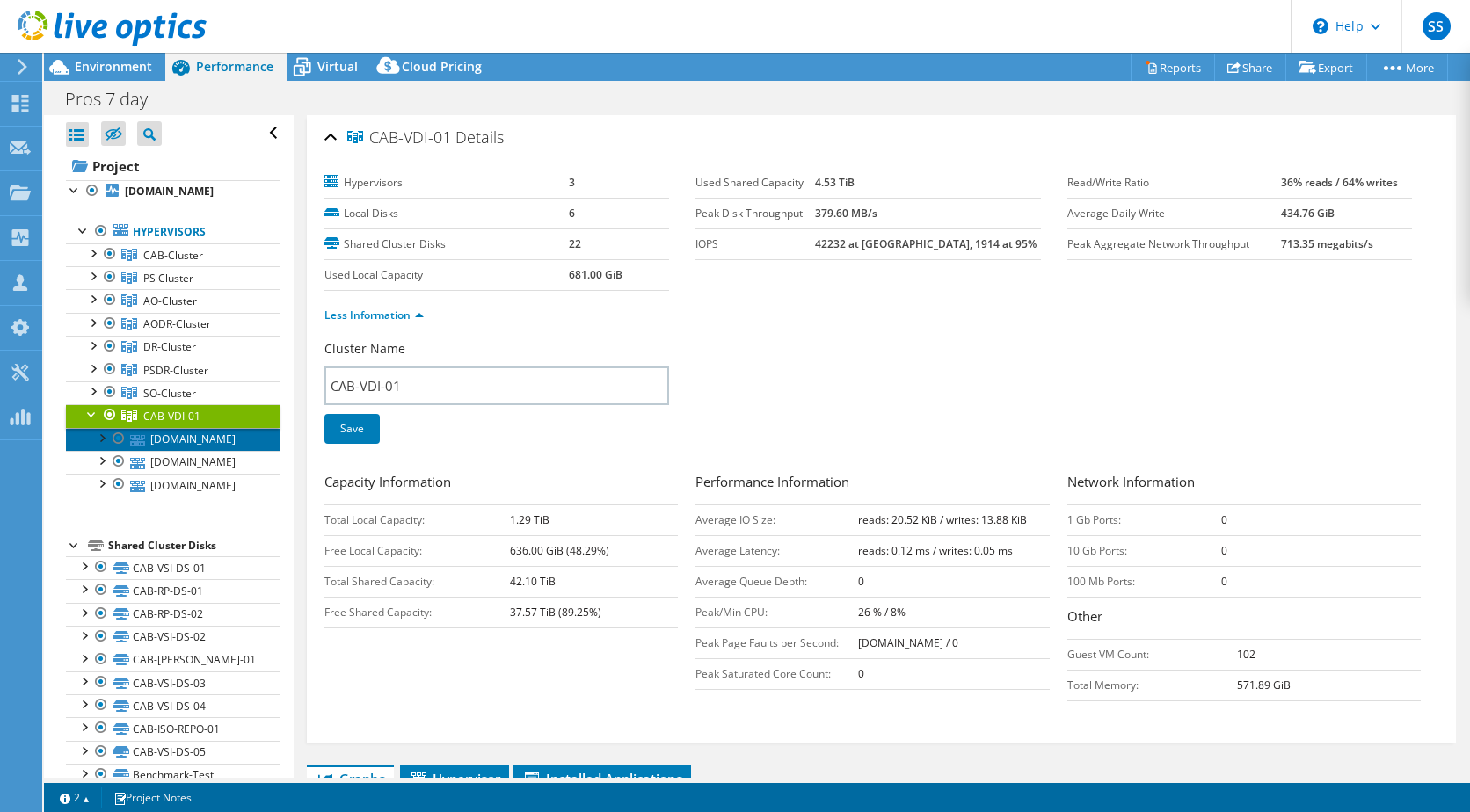
click at [195, 451] on link "cab-esx-09.mcad.co.middlesex.nj.us" at bounding box center [173, 439] width 213 height 23
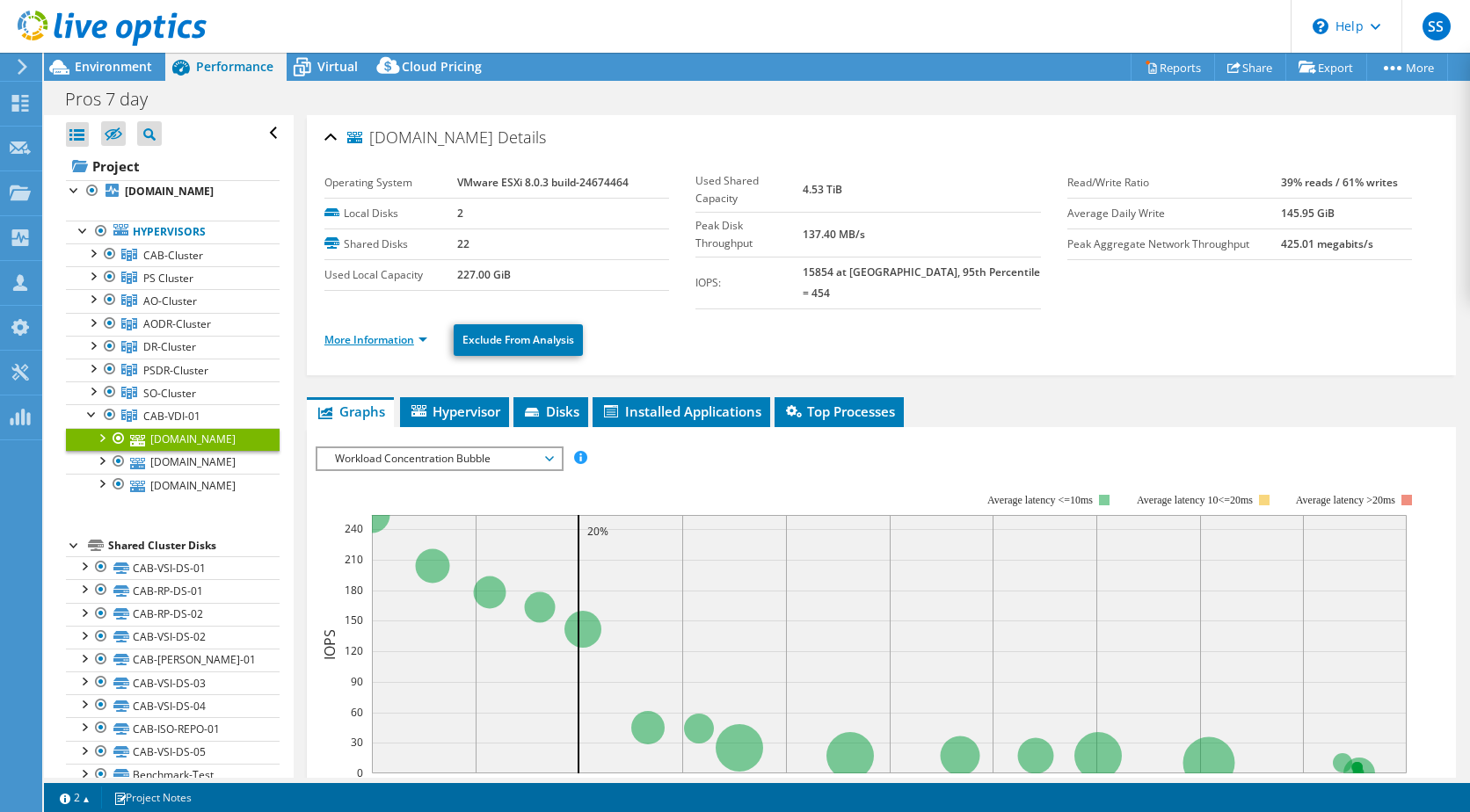
click at [386, 332] on link "More Information" at bounding box center [376, 339] width 103 height 15
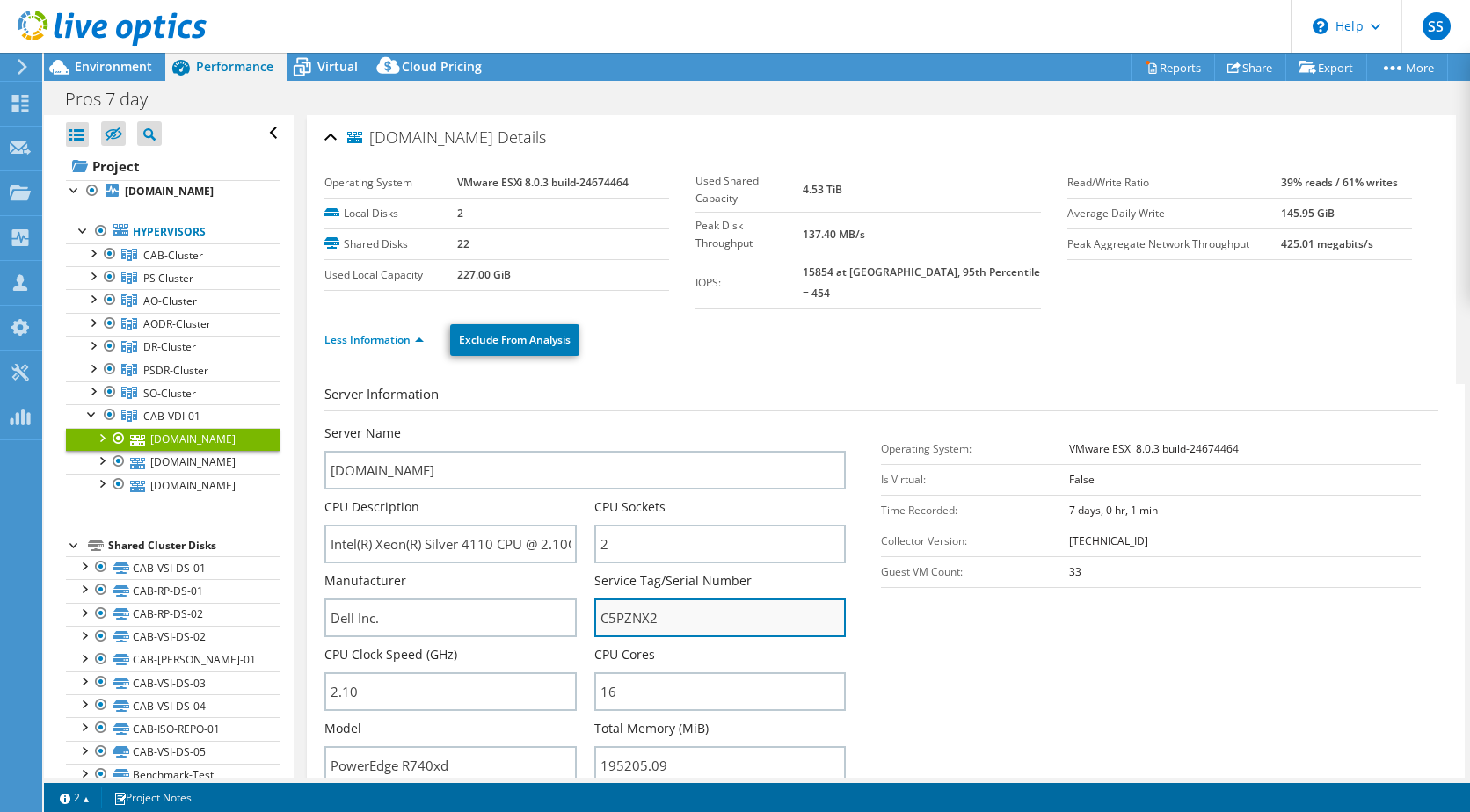
click at [641, 605] on input "C5PZNX2" at bounding box center [721, 618] width 253 height 38
click at [93, 261] on div at bounding box center [93, 253] width 18 height 18
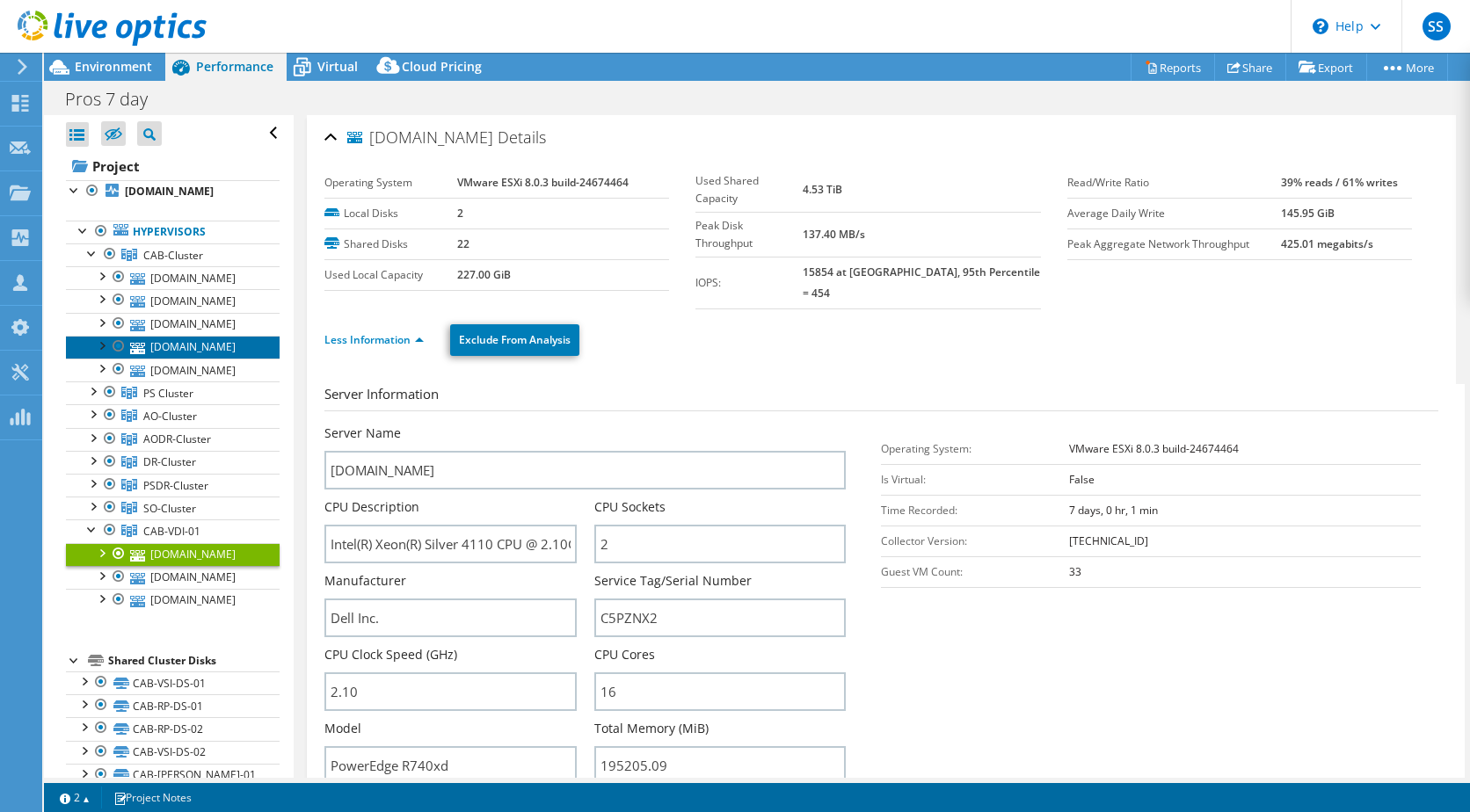
click at [202, 358] on link "cab-esx-01.mcad.co.middlesex.nj.us" at bounding box center [173, 346] width 213 height 23
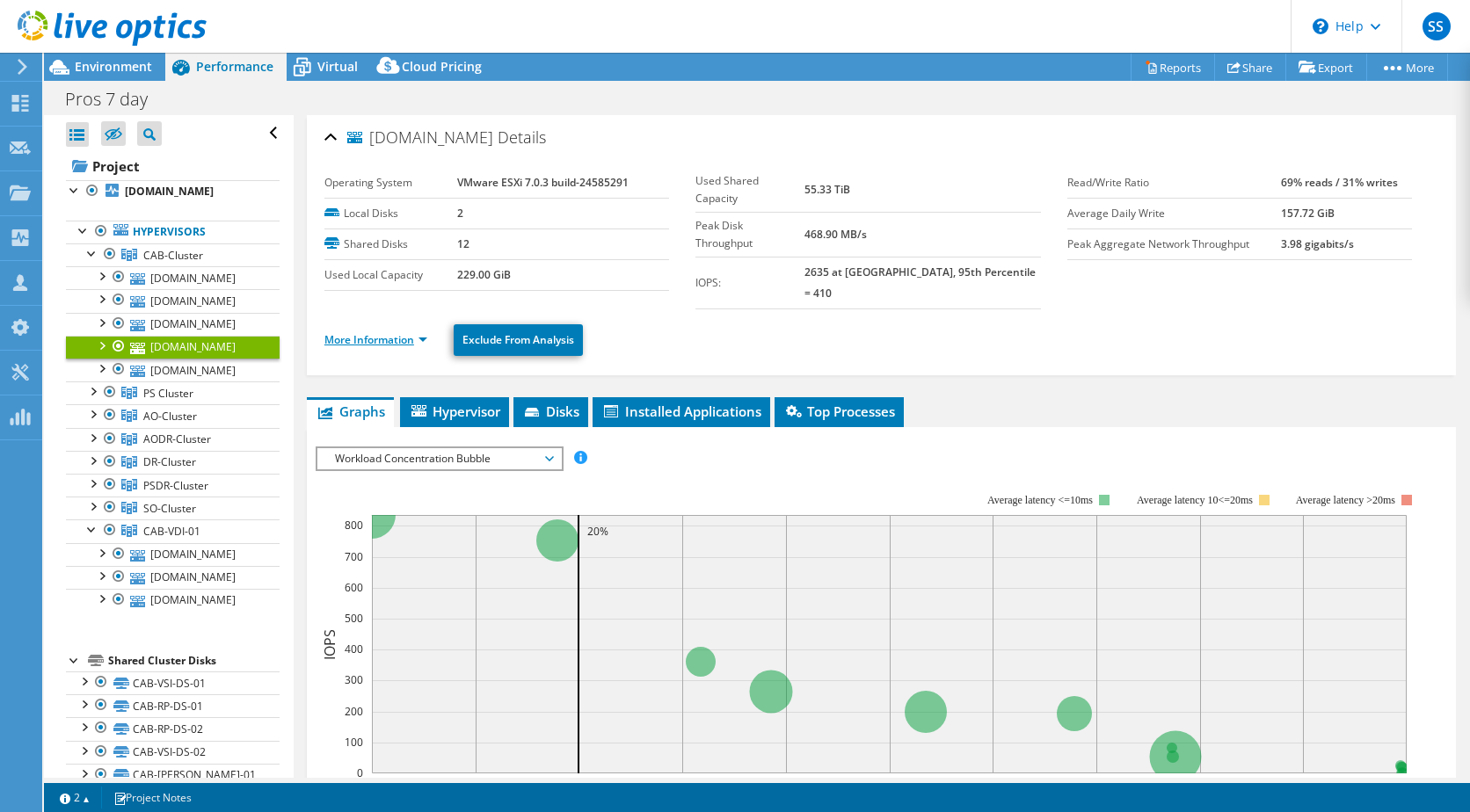
click at [383, 332] on link "More Information" at bounding box center [376, 339] width 103 height 15
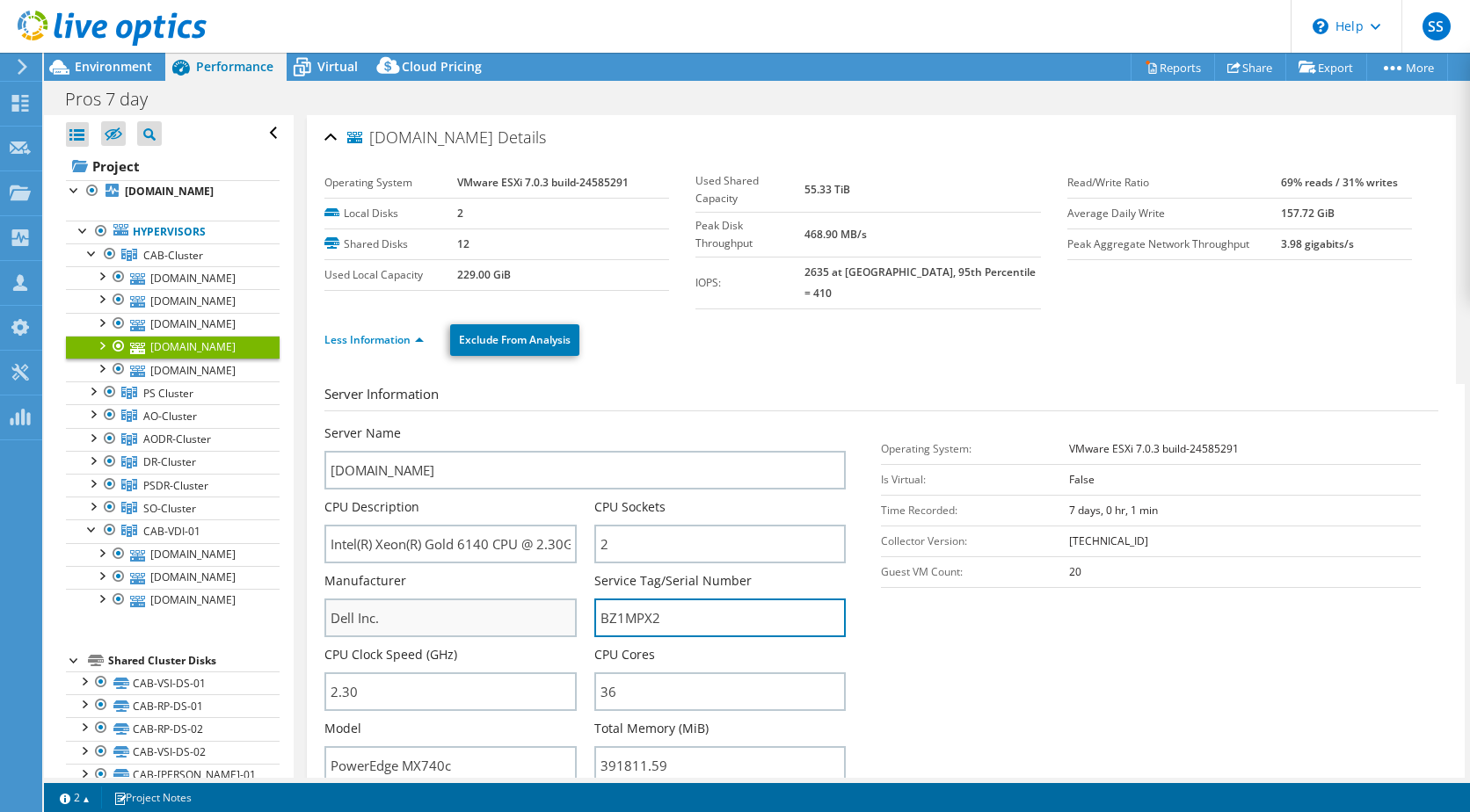
drag, startPoint x: 668, startPoint y: 596, endPoint x: 548, endPoint y: 604, distance: 120.3
click at [548, 424] on div "Server Name cab-esx-01.mcad.co.middlesex.nj.us CPU Description Intel(R) Xeon(R)…" at bounding box center [594, 424] width 540 height 0
